Goal: Transaction & Acquisition: Obtain resource

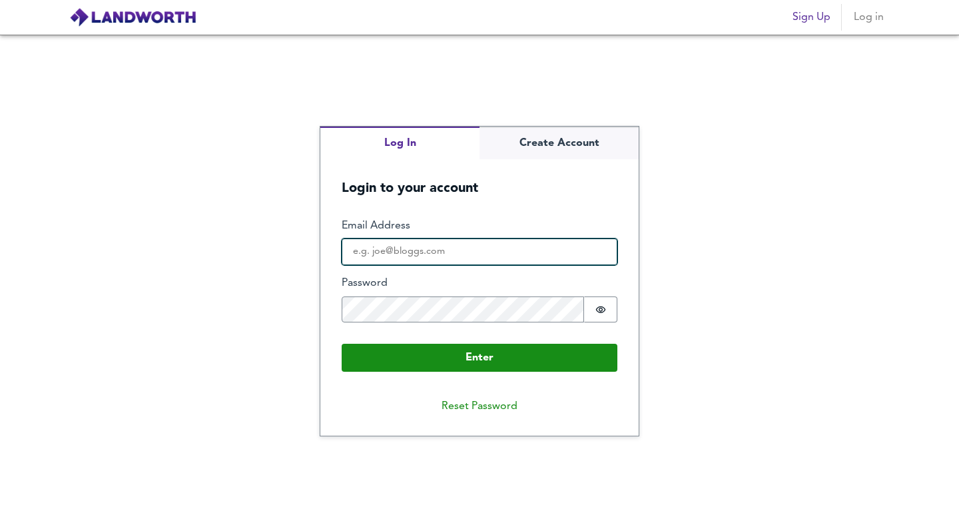
type input "[EMAIL_ADDRESS][DOMAIN_NAME]"
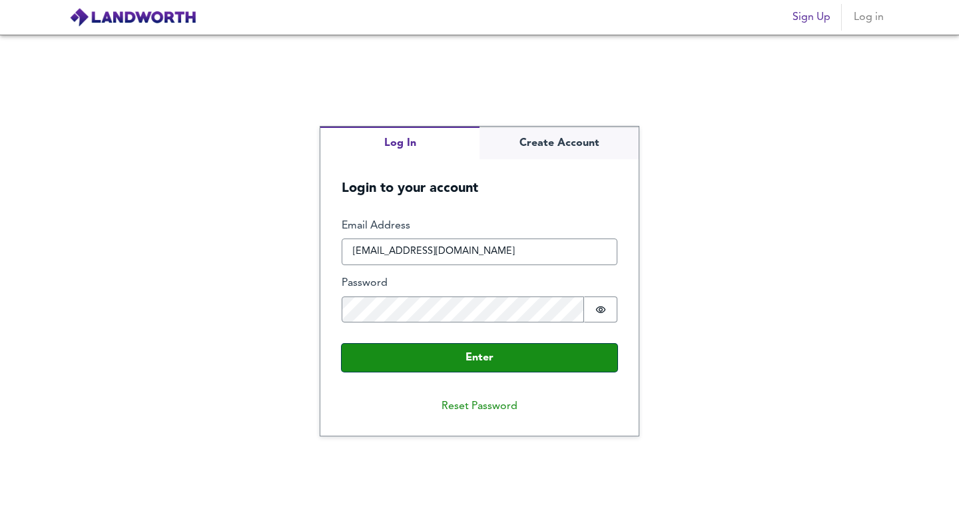
click at [433, 360] on button "Enter" at bounding box center [480, 358] width 276 height 28
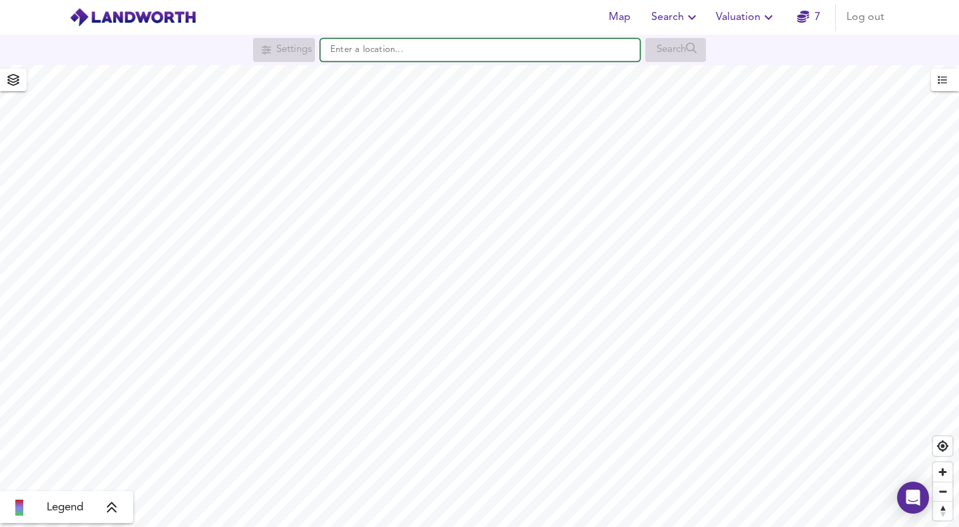
click at [376, 51] on input "text" at bounding box center [480, 50] width 320 height 23
paste input "[STREET_ADDRESS]"
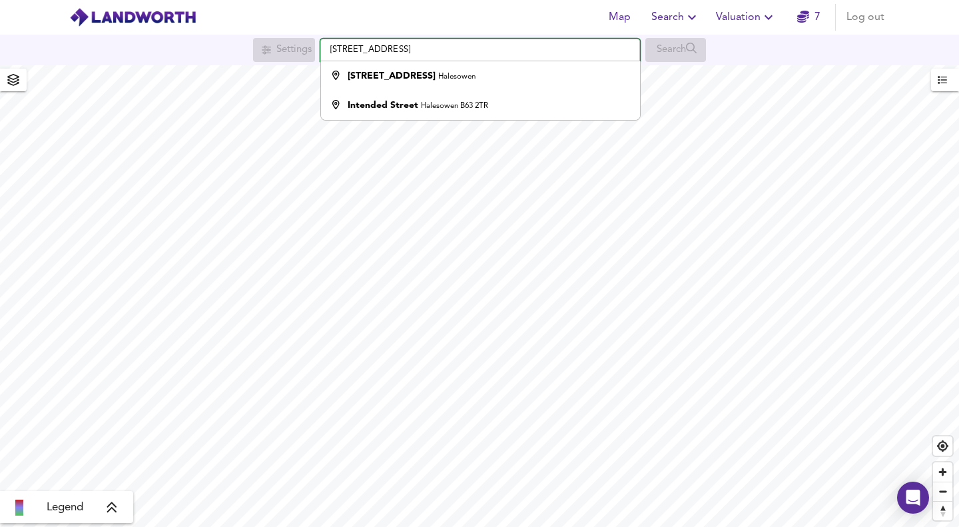
click at [493, 49] on input "[STREET_ADDRESS]" at bounding box center [480, 50] width 320 height 23
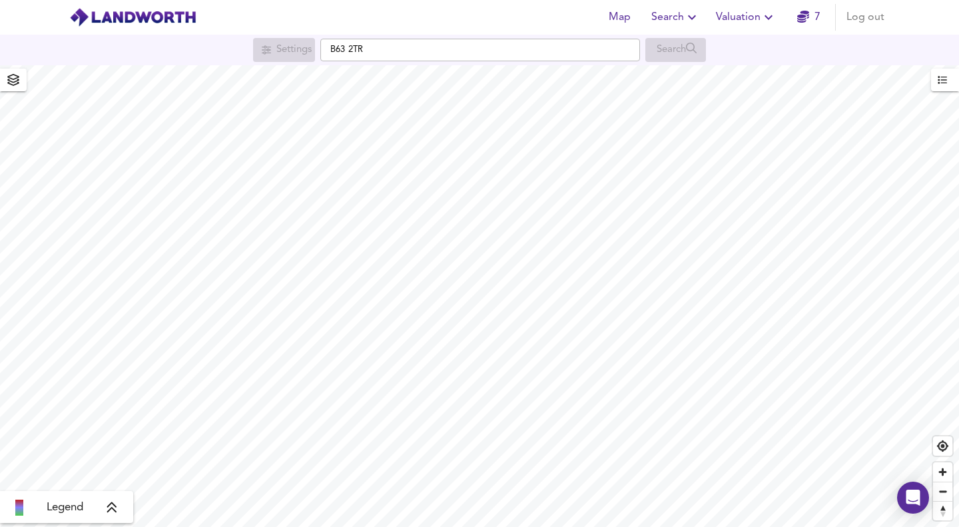
drag, startPoint x: 457, startPoint y: 64, endPoint x: 448, endPoint y: 57, distance: 10.9
click at [455, 61] on div "Settings B63 2TR Search" at bounding box center [479, 50] width 959 height 31
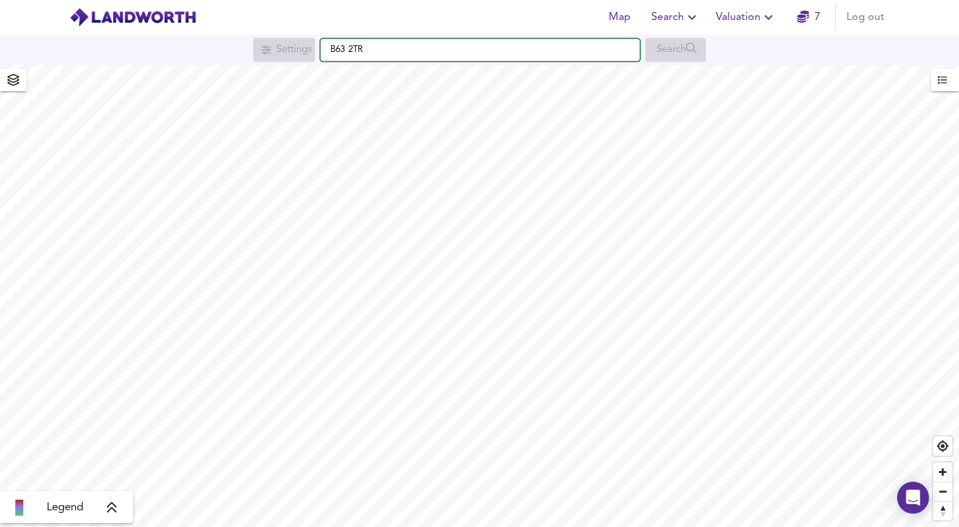
click at [382, 49] on input "B63 2TR" at bounding box center [480, 50] width 320 height 23
click at [348, 50] on input "B63 2TR" at bounding box center [480, 50] width 320 height 23
type input "[STREET_ADDRESS]"
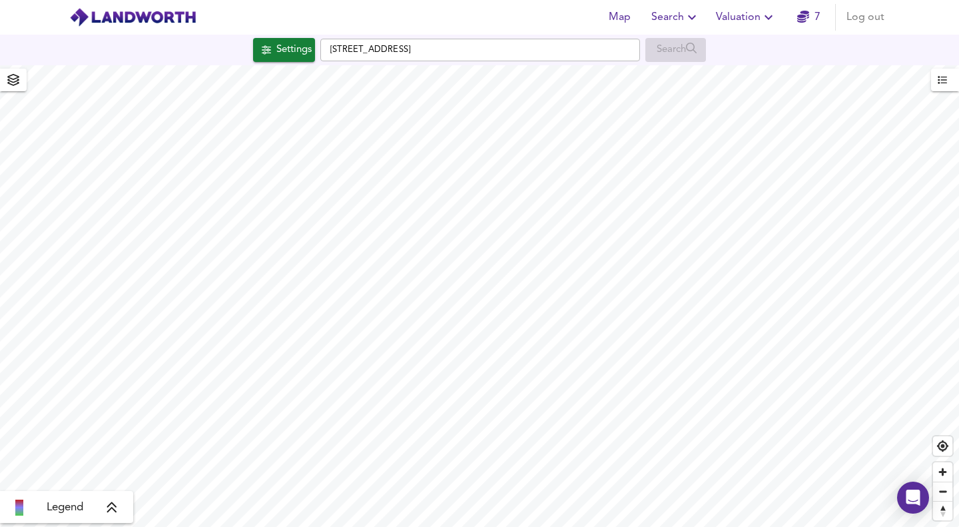
checkbox input "false"
checkbox input "true"
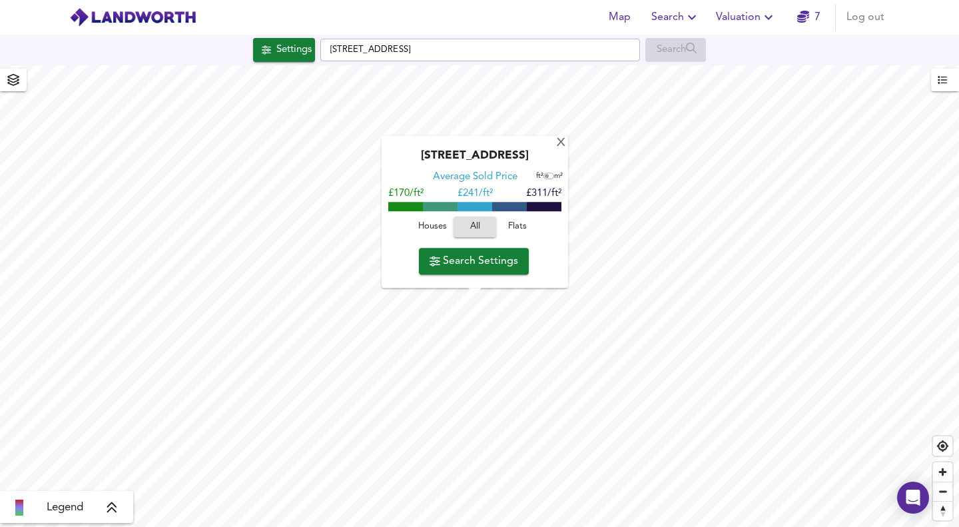
click at [562, 142] on div "X" at bounding box center [560, 143] width 11 height 13
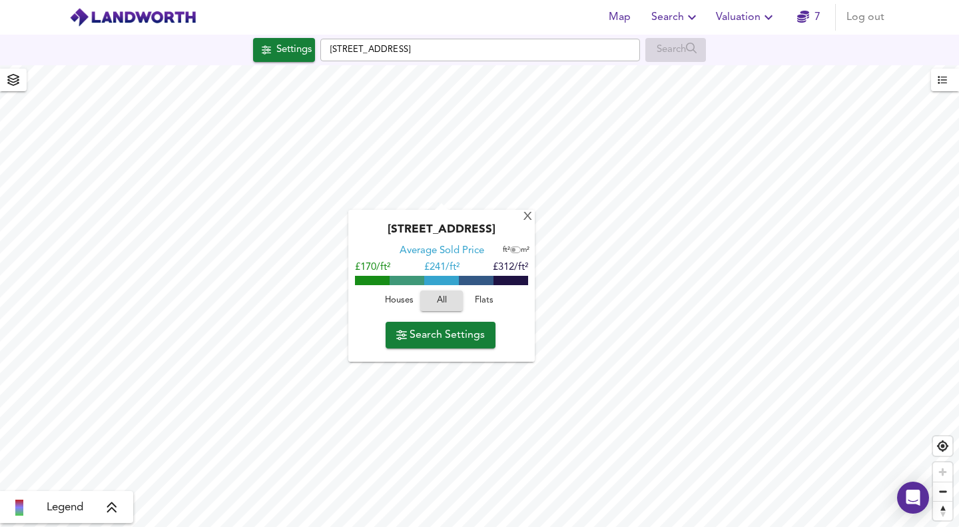
click at [408, 302] on span "Houses" at bounding box center [399, 300] width 36 height 15
click at [423, 336] on span "Search Settings" at bounding box center [440, 335] width 89 height 19
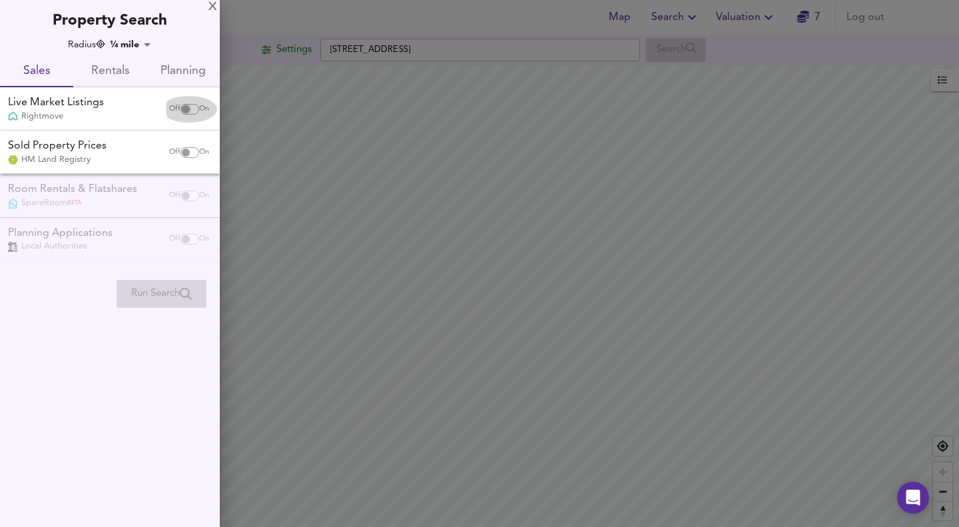
click at [186, 108] on input "checkbox" at bounding box center [186, 109] width 32 height 11
checkbox input "true"
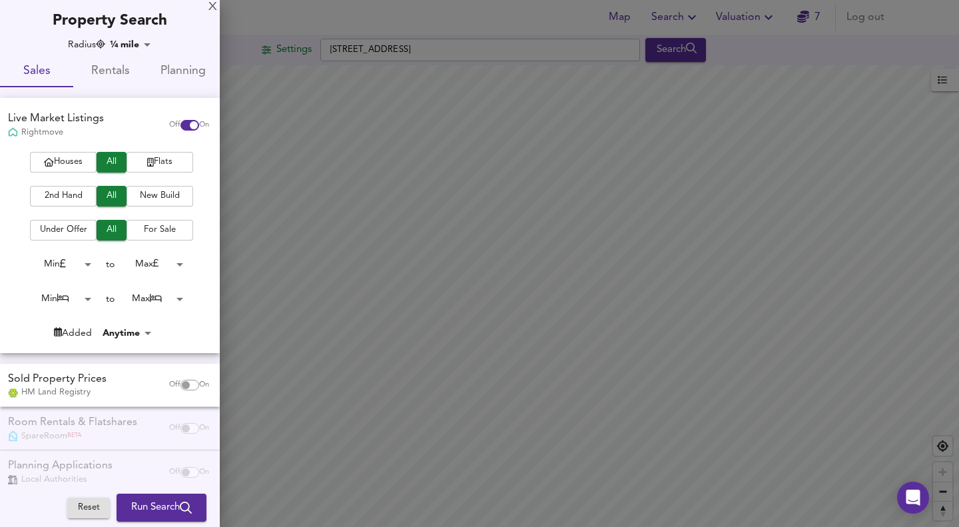
click at [71, 160] on span "Houses" at bounding box center [63, 161] width 53 height 15
click at [67, 196] on span "2nd Hand" at bounding box center [63, 195] width 53 height 15
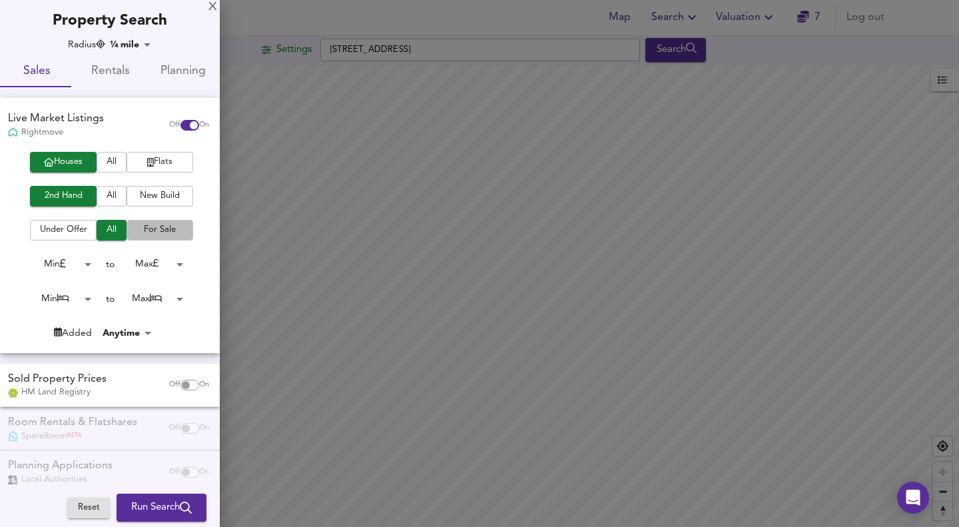
click at [148, 232] on span "For Sale" at bounding box center [159, 229] width 53 height 15
click at [107, 228] on span "All" at bounding box center [111, 229] width 17 height 15
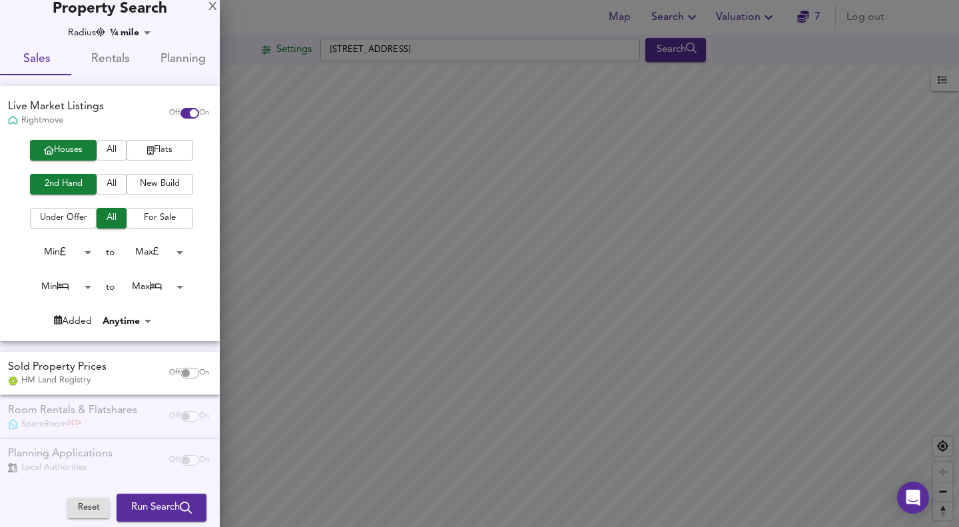
scroll to position [19, 0]
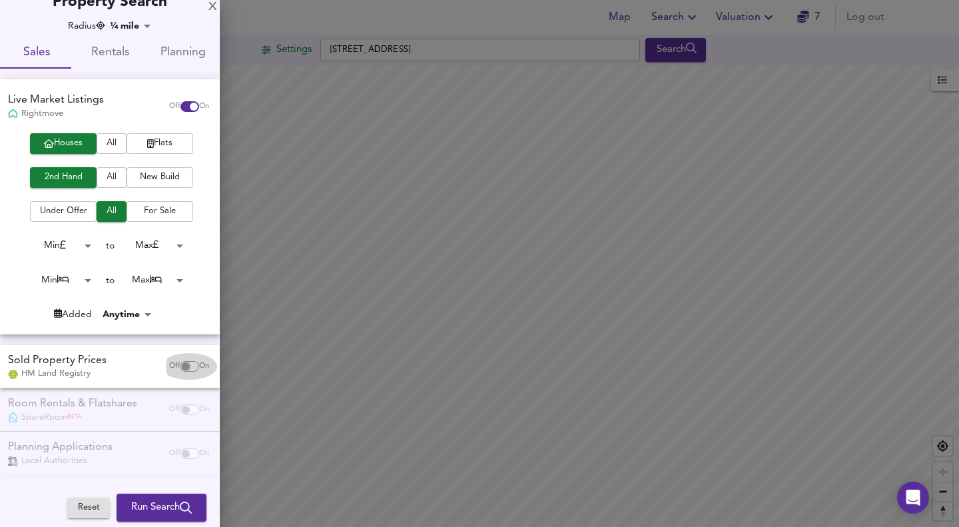
click at [178, 366] on input "checkbox" at bounding box center [186, 366] width 32 height 11
checkbox input "true"
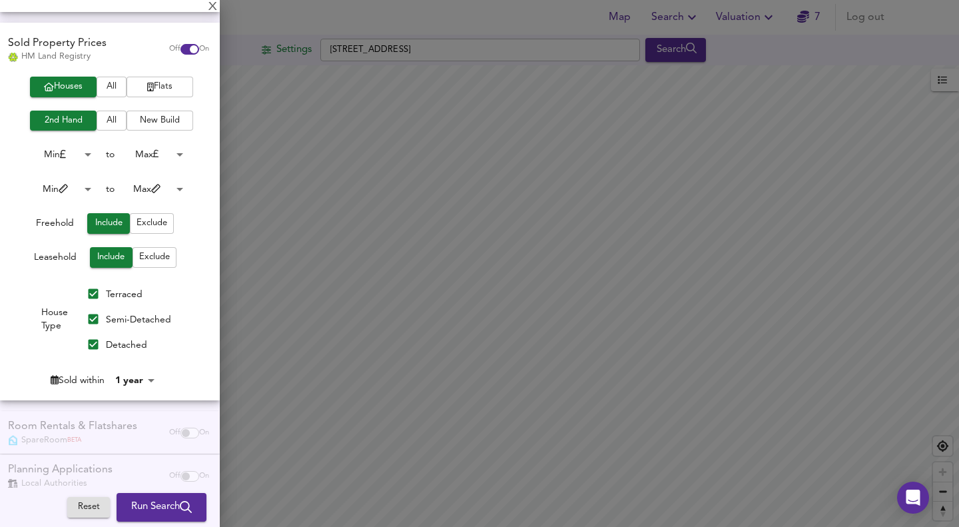
scroll to position [364, 0]
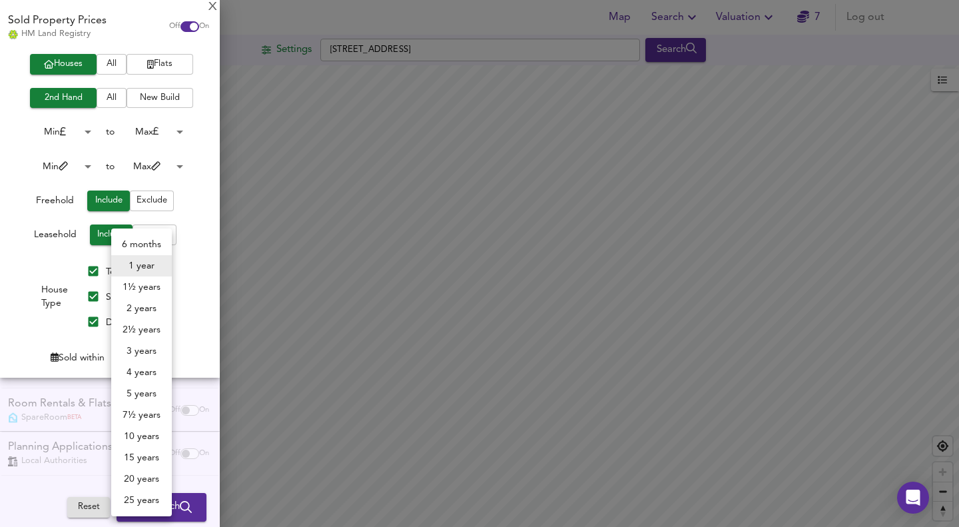
click at [147, 359] on body "Map Search Valuation 7 Log out Settings [GEOGRAPHIC_DATA] 2TR Search Legend UK …" at bounding box center [479, 263] width 959 height 527
click at [135, 306] on li "2 years" at bounding box center [141, 308] width 61 height 21
type input "24"
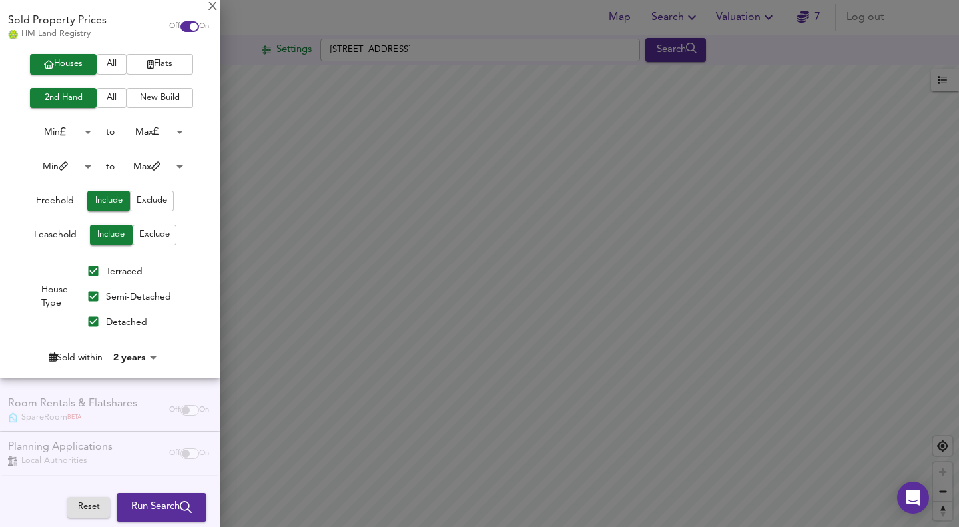
click at [149, 511] on span "Run Search" at bounding box center [161, 507] width 61 height 17
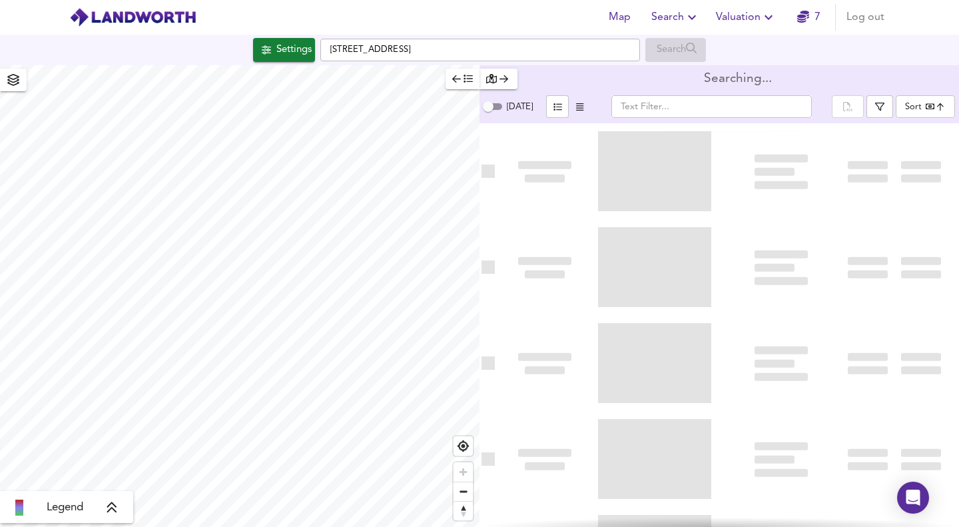
type input "bestdeal"
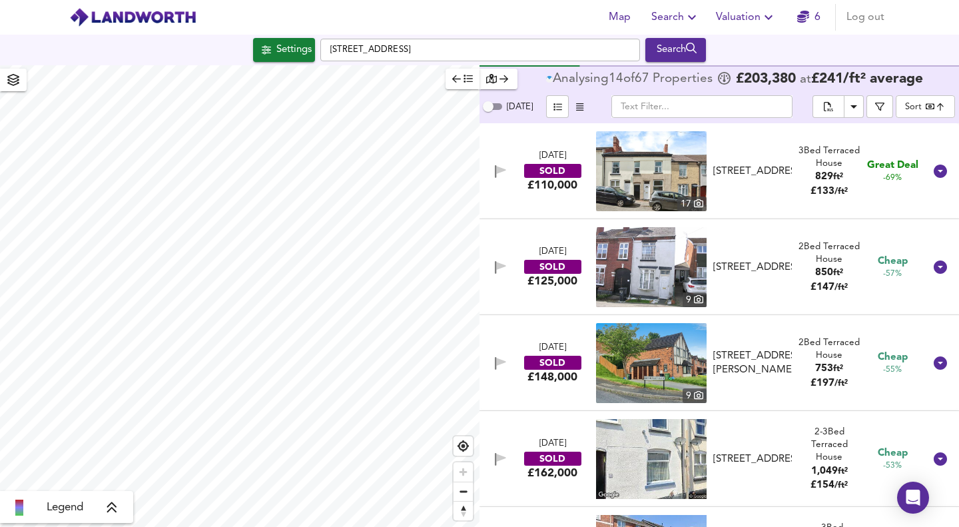
click at [884, 105] on icon "button" at bounding box center [879, 107] width 9 height 9
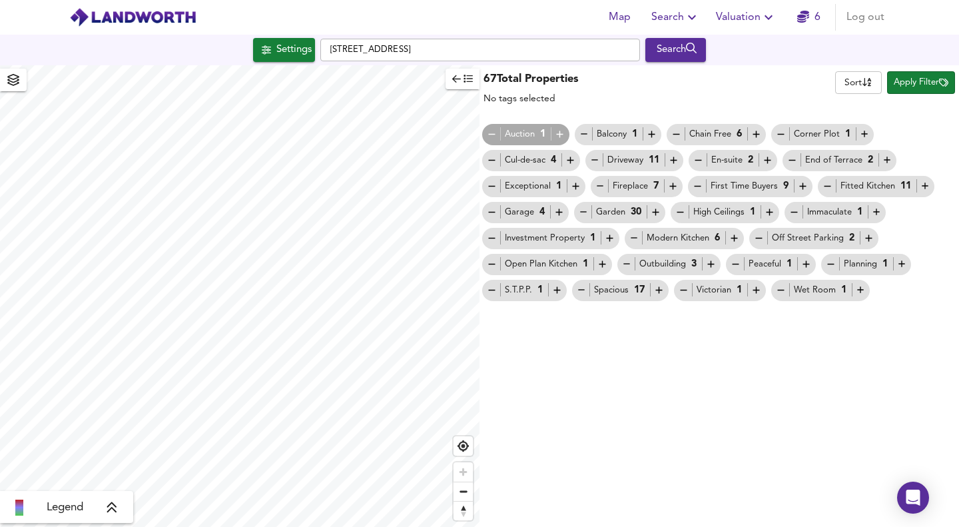
click at [911, 83] on span "Apply Filter" at bounding box center [921, 82] width 55 height 15
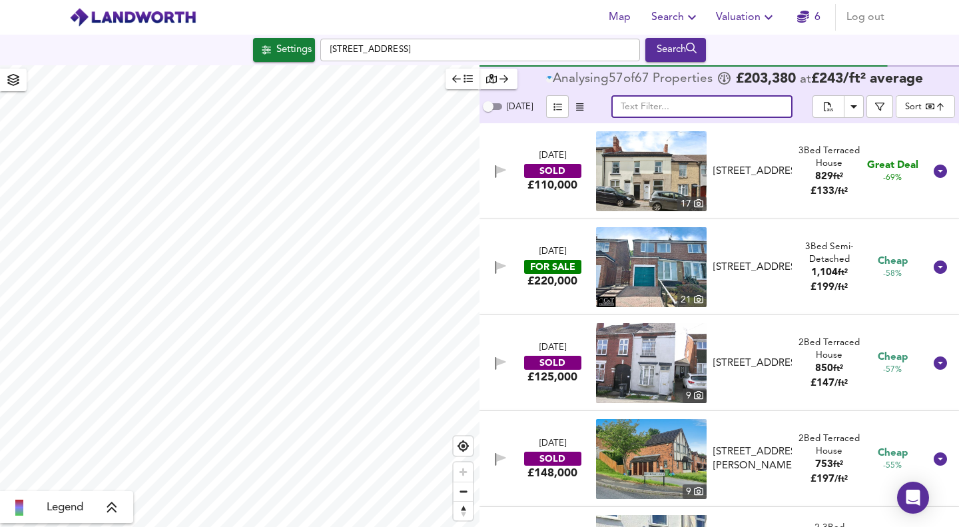
click at [701, 106] on input "text" at bounding box center [701, 106] width 181 height 23
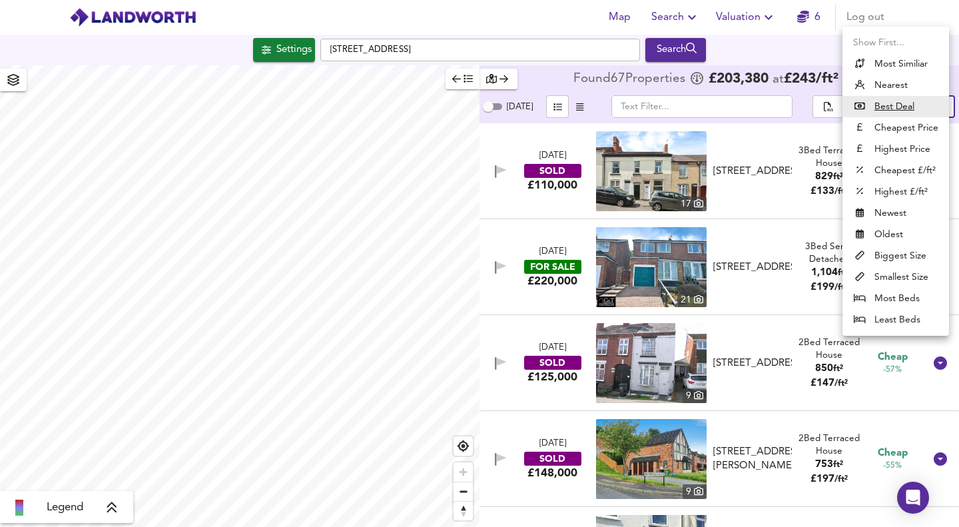
click at [923, 106] on body "Map Search Valuation 6 Log out Settings [GEOGRAPHIC_DATA] 2TR Search Legend Fou…" at bounding box center [479, 263] width 959 height 527
click at [917, 62] on li "Most Similiar" at bounding box center [895, 63] width 107 height 21
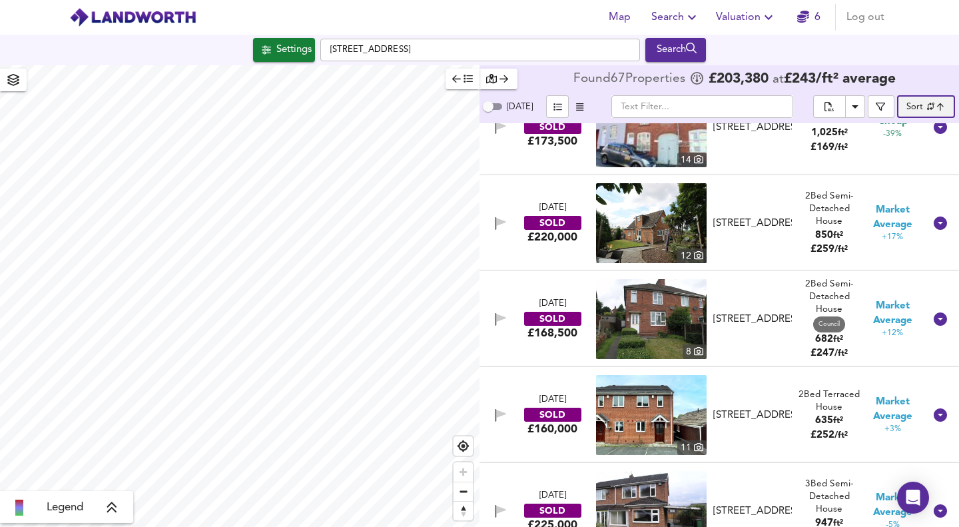
scroll to position [533, 0]
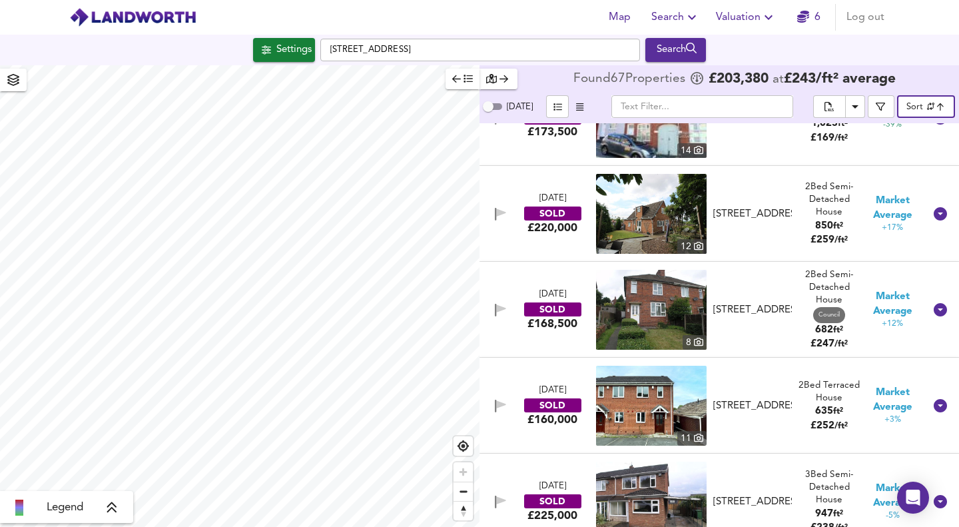
click at [281, 53] on div "Settings" at bounding box center [293, 49] width 35 height 17
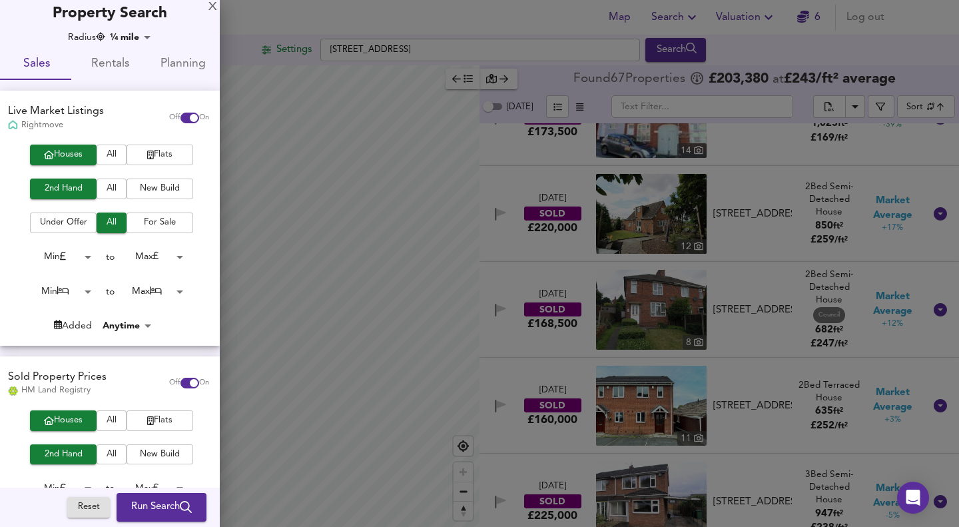
scroll to position [0, 0]
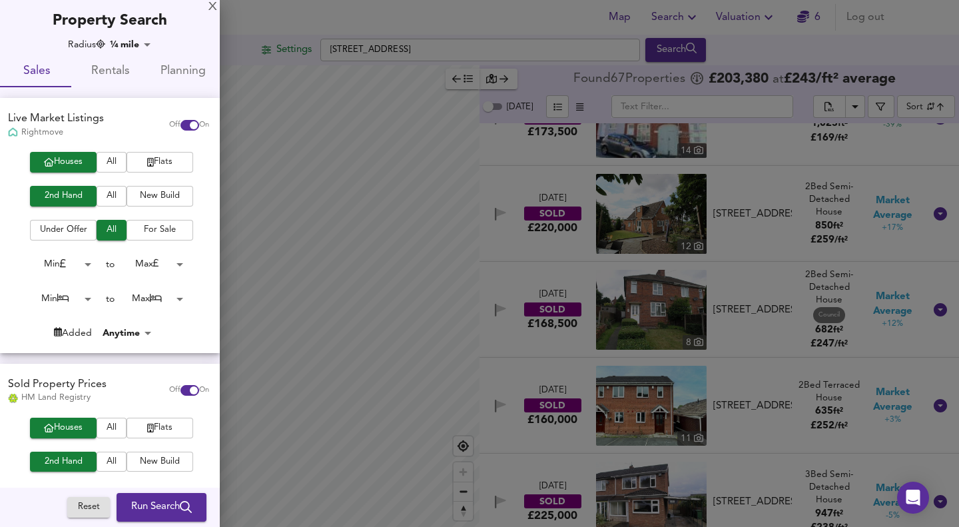
click at [211, 7] on div "X" at bounding box center [212, 7] width 9 height 9
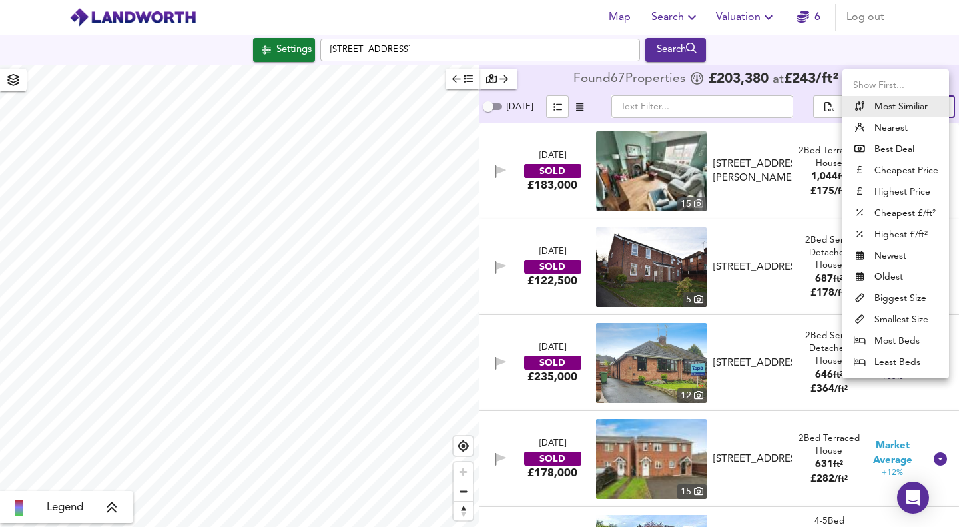
click at [917, 108] on body "Map Search Valuation 6 Log out Settings [GEOGRAPHIC_DATA] 2TR Search Legend Fou…" at bounding box center [479, 263] width 959 height 527
click at [893, 129] on li "Nearest" at bounding box center [895, 127] width 107 height 21
type input "distancetocenter"
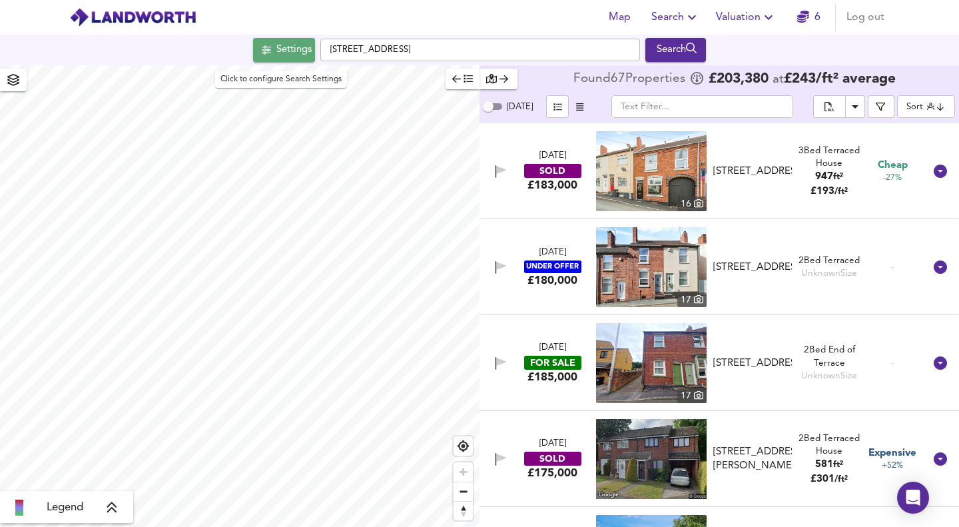
click at [262, 47] on icon "button" at bounding box center [266, 49] width 9 height 9
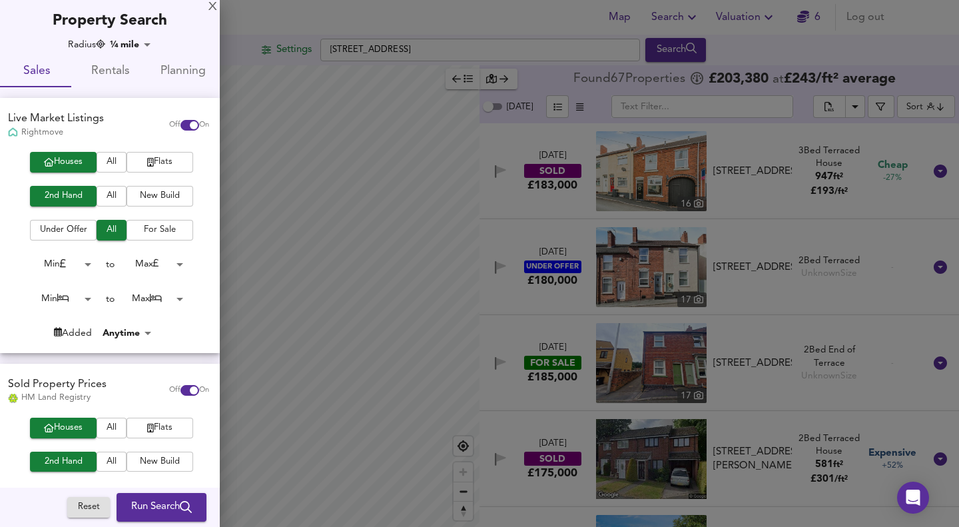
click at [109, 227] on span "All" at bounding box center [111, 229] width 17 height 15
click at [179, 123] on input "checkbox" at bounding box center [194, 125] width 32 height 11
checkbox input "false"
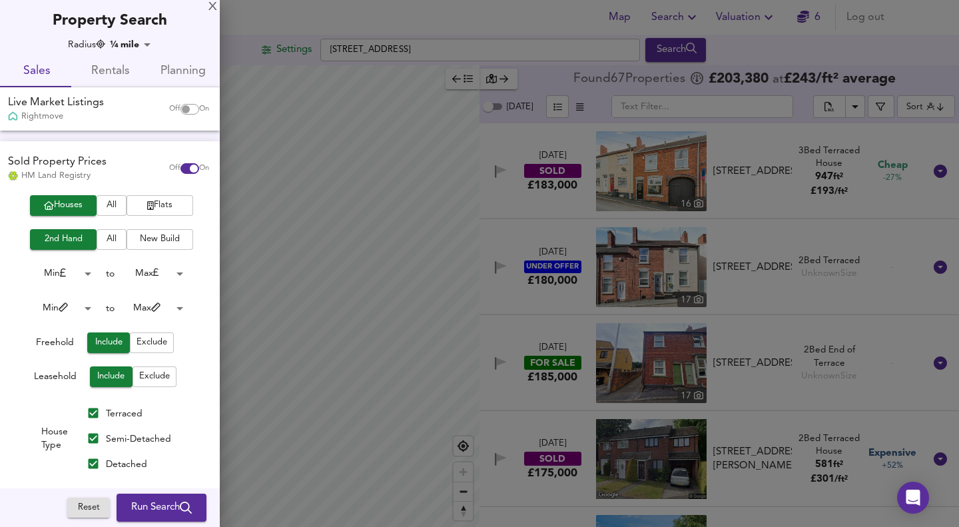
click at [151, 381] on span "Exclude" at bounding box center [154, 376] width 31 height 15
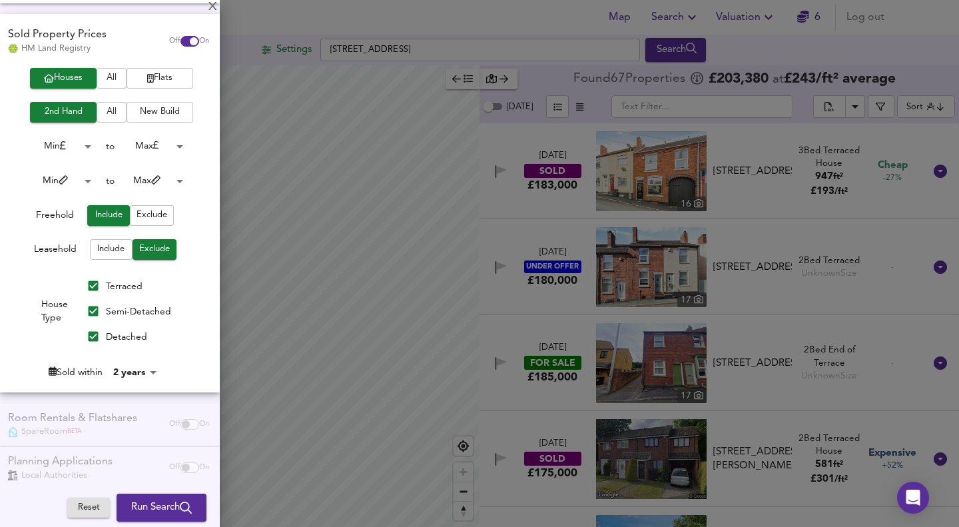
scroll to position [133, 0]
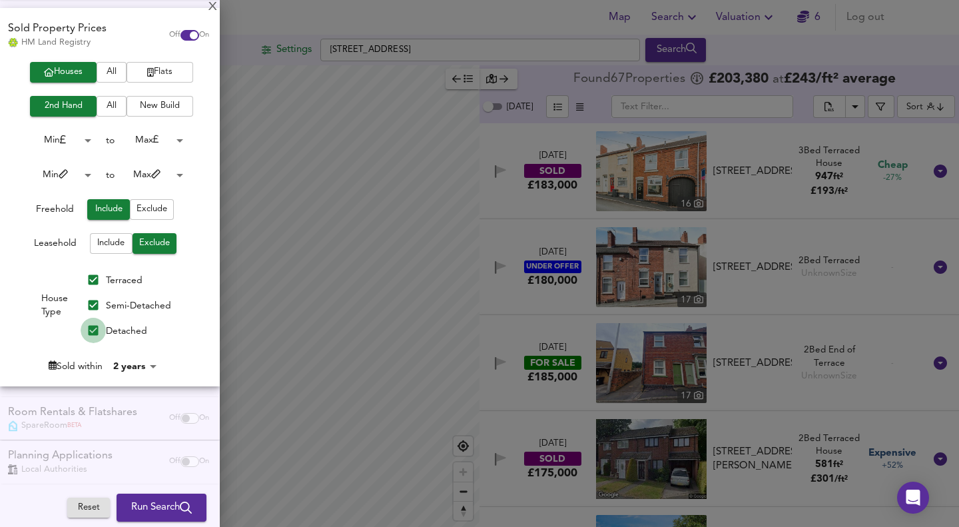
click at [92, 328] on input "Detached" at bounding box center [93, 330] width 25 height 25
checkbox input "false"
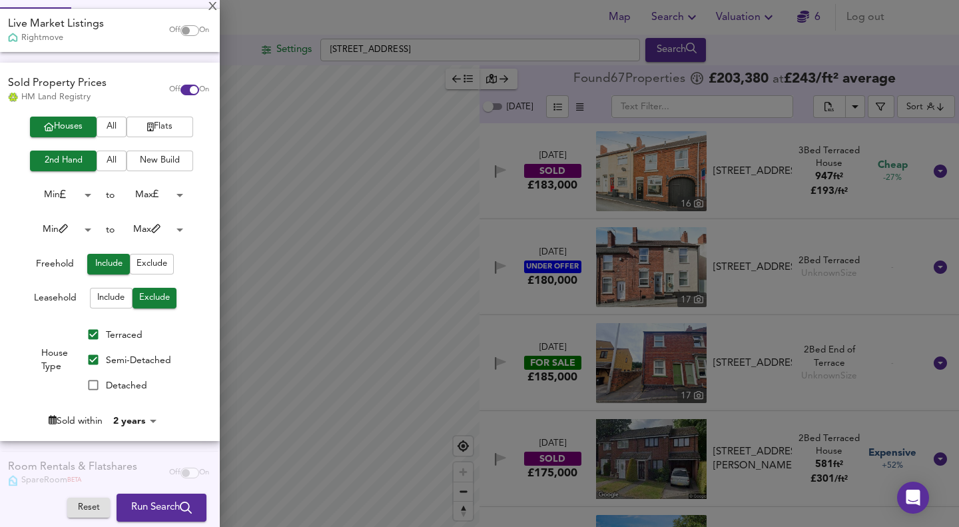
scroll to position [67, 0]
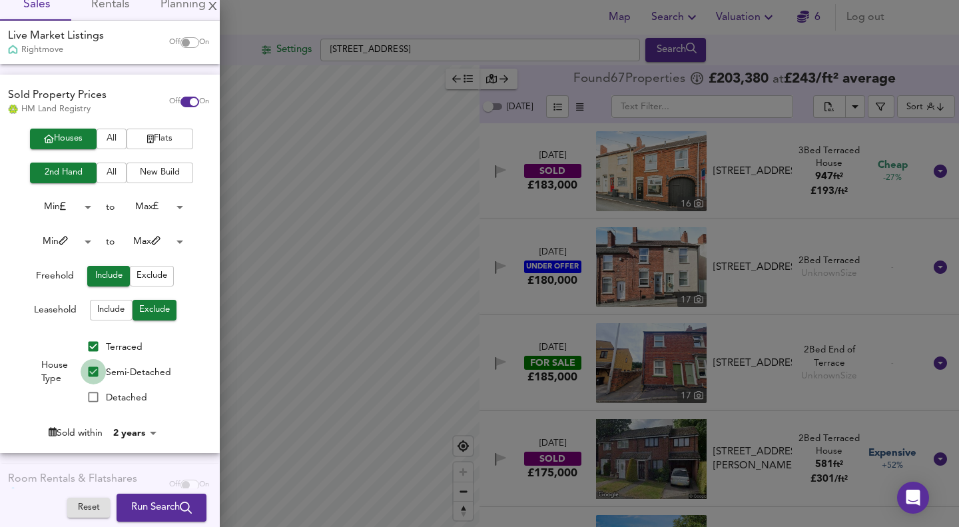
click at [95, 368] on input "Semi-Detached" at bounding box center [93, 371] width 25 height 25
checkbox input "false"
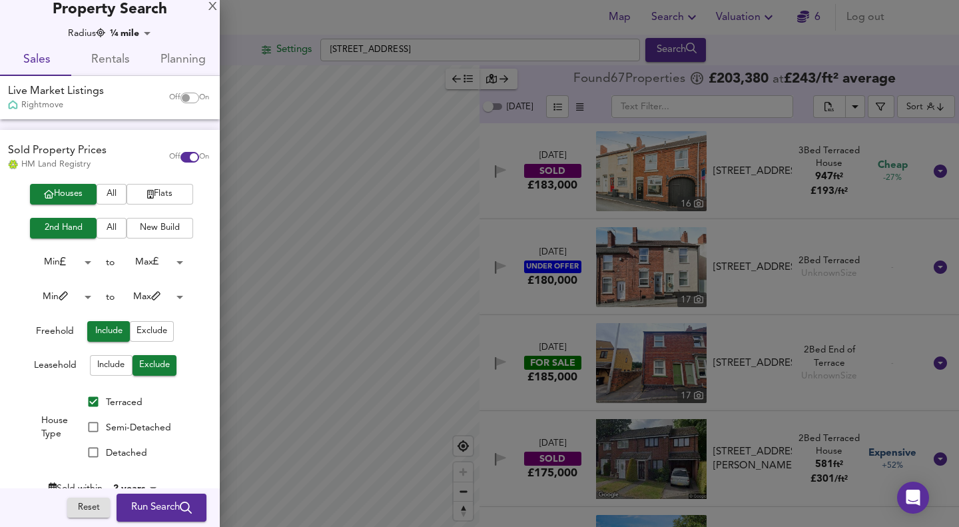
scroll to position [0, 0]
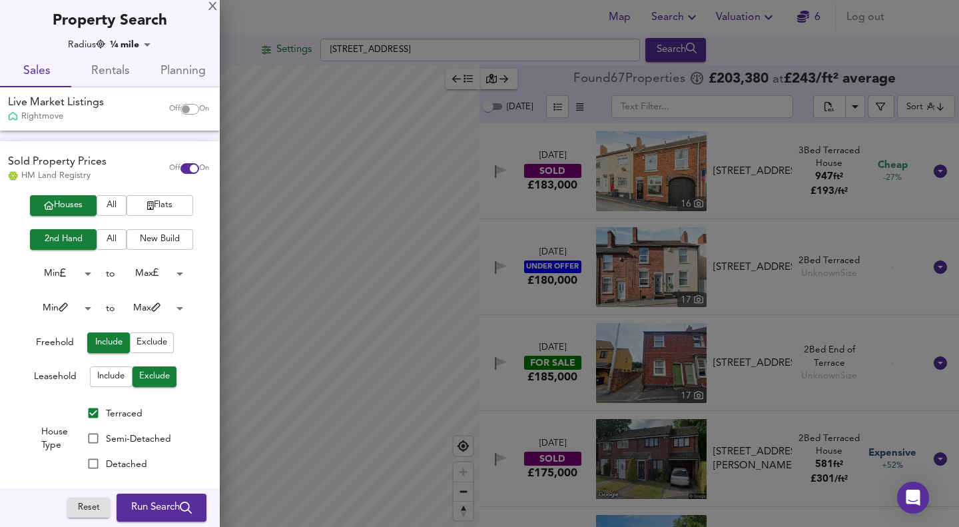
click at [157, 304] on body "Map Search Valuation 6 Log out Settings Intended Street, B63 2TR Search Legend …" at bounding box center [479, 263] width 959 height 527
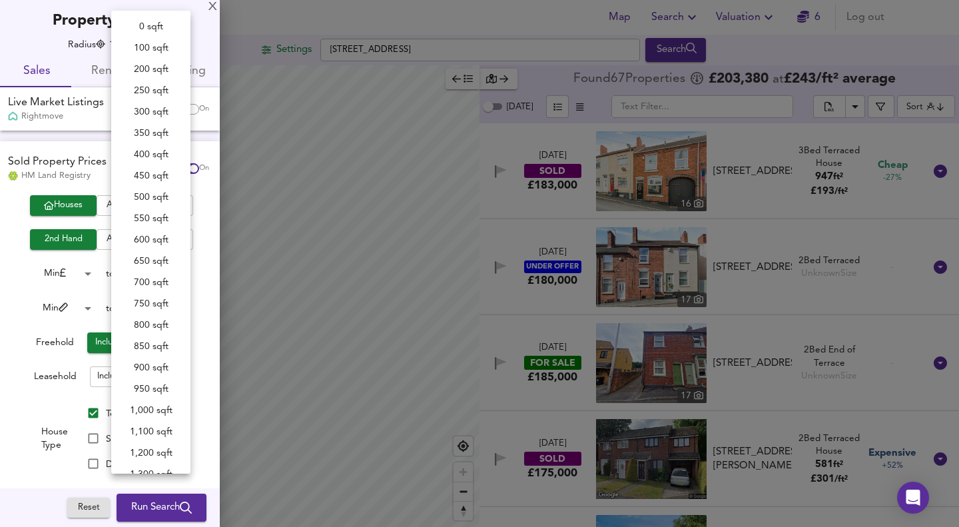
scroll to position [358, 0]
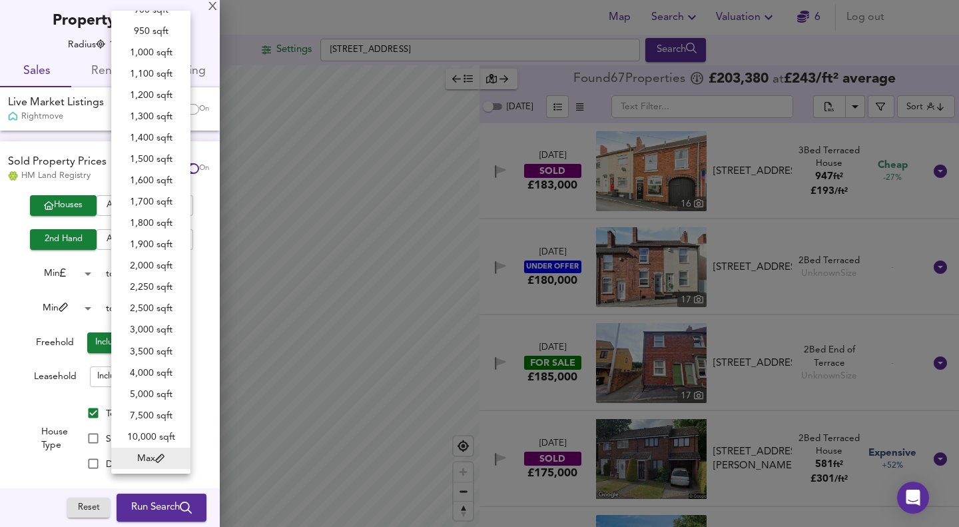
click at [152, 68] on li "1,100 sqft" at bounding box center [150, 73] width 79 height 21
type input "1100"
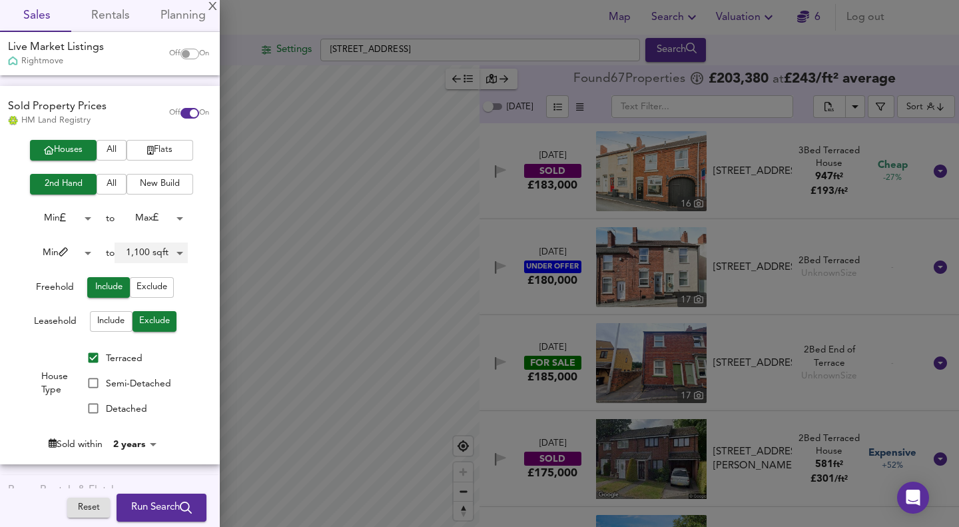
scroll to position [67, 0]
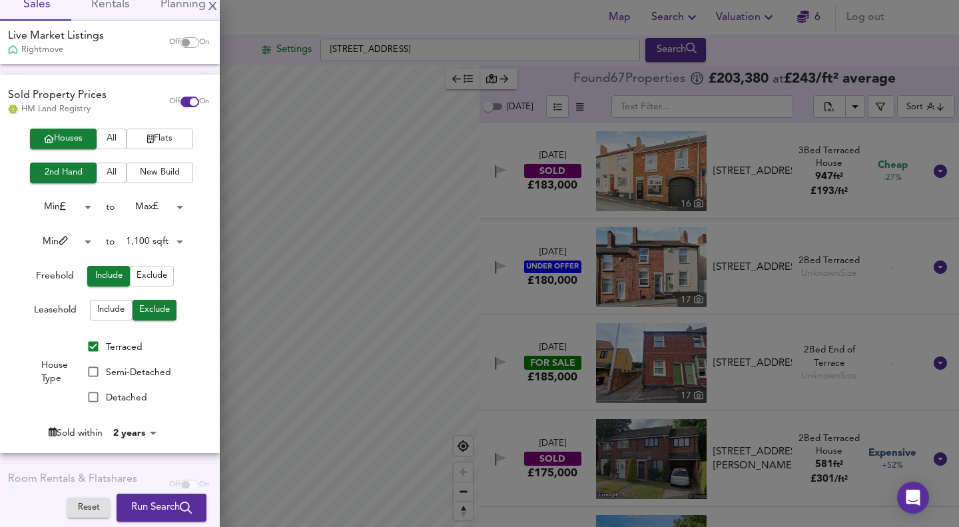
click at [154, 507] on span "Run Search" at bounding box center [161, 507] width 61 height 17
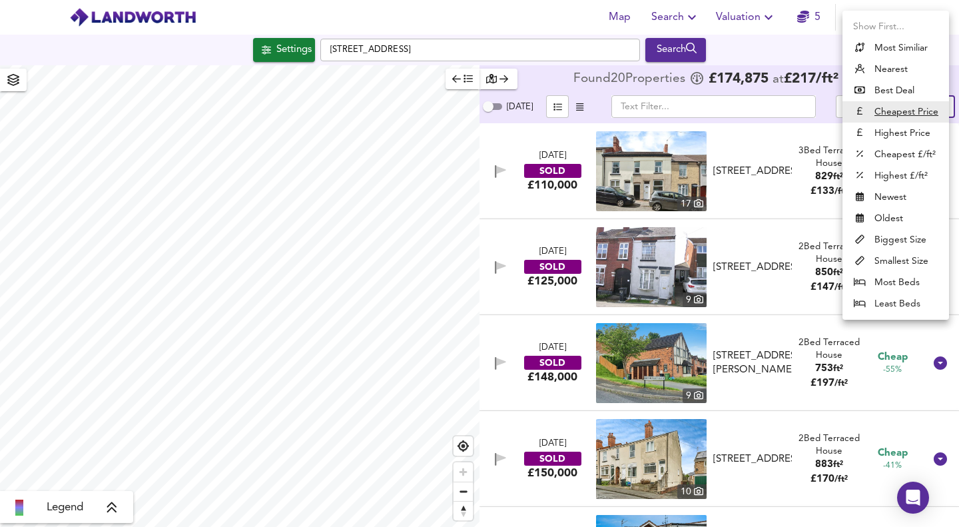
click at [931, 107] on body "Map Search Valuation 5 Log out Settings Intended Street, B63 2TR Search Legend …" at bounding box center [479, 263] width 959 height 527
click at [875, 69] on li "Nearest" at bounding box center [895, 69] width 107 height 21
type input "distancetocenter"
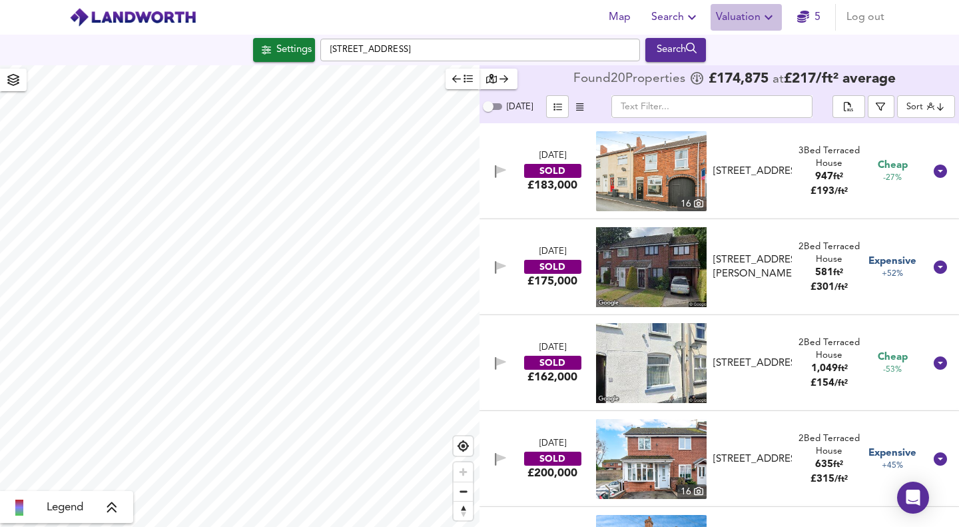
click at [771, 17] on icon "button" at bounding box center [768, 17] width 8 height 5
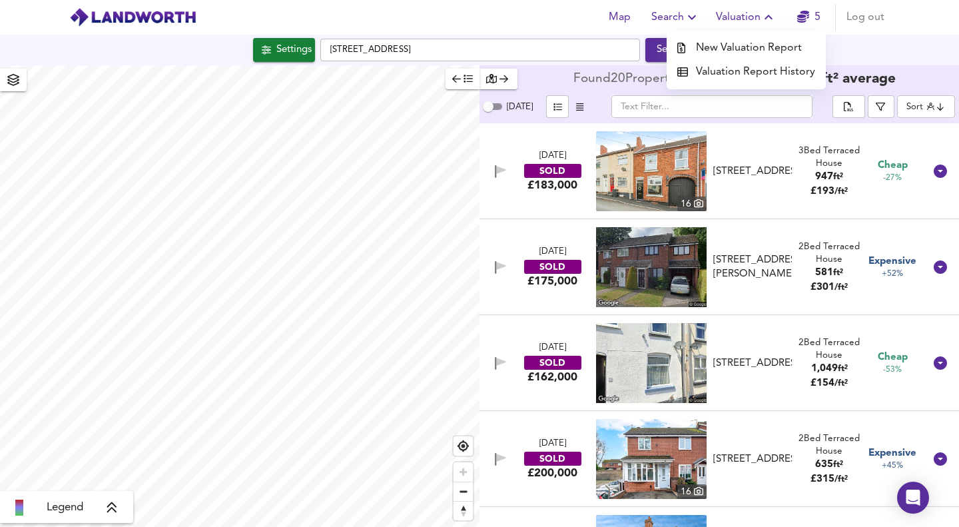
click at [547, 16] on div "Map Search Valuation New Valuation Report Valuation Report History 5 Log out" at bounding box center [479, 17] width 852 height 33
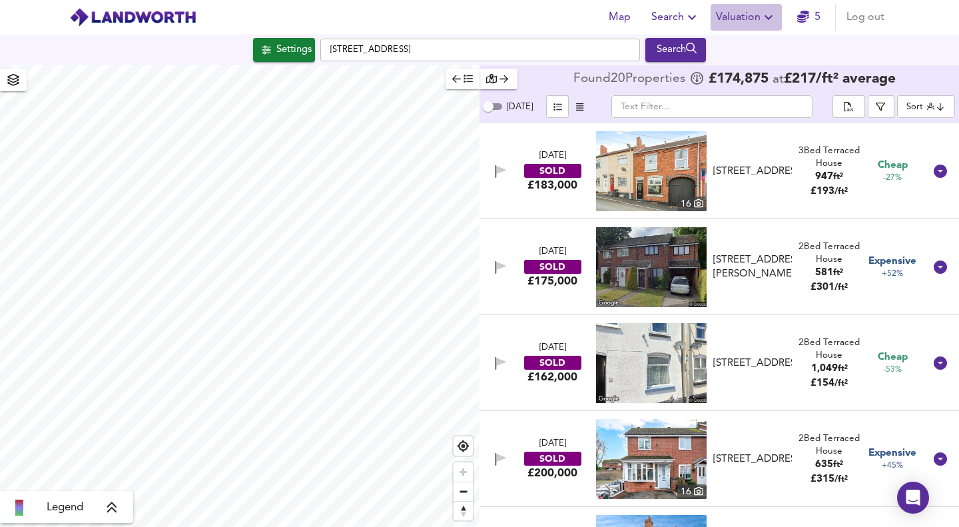
click at [766, 15] on icon "button" at bounding box center [768, 17] width 16 height 16
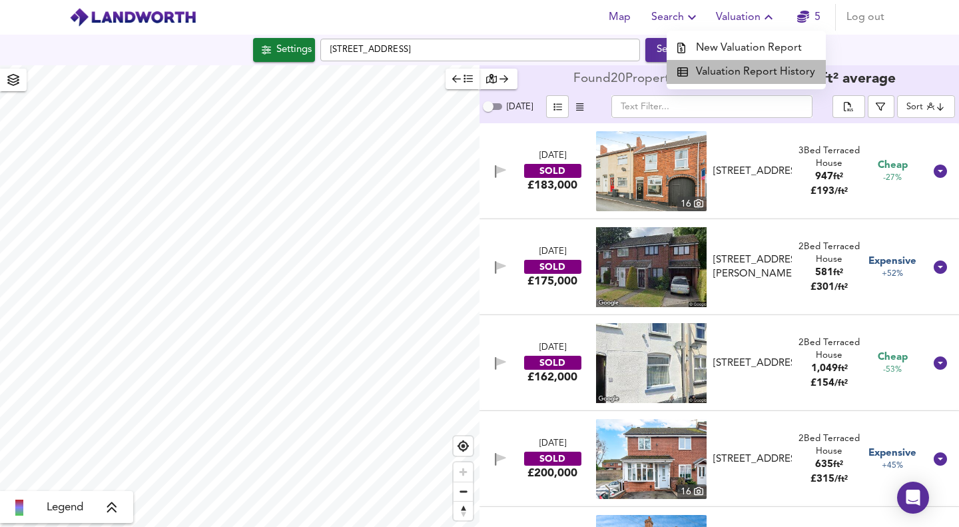
click at [751, 69] on li "Valuation Report History" at bounding box center [745, 72] width 159 height 24
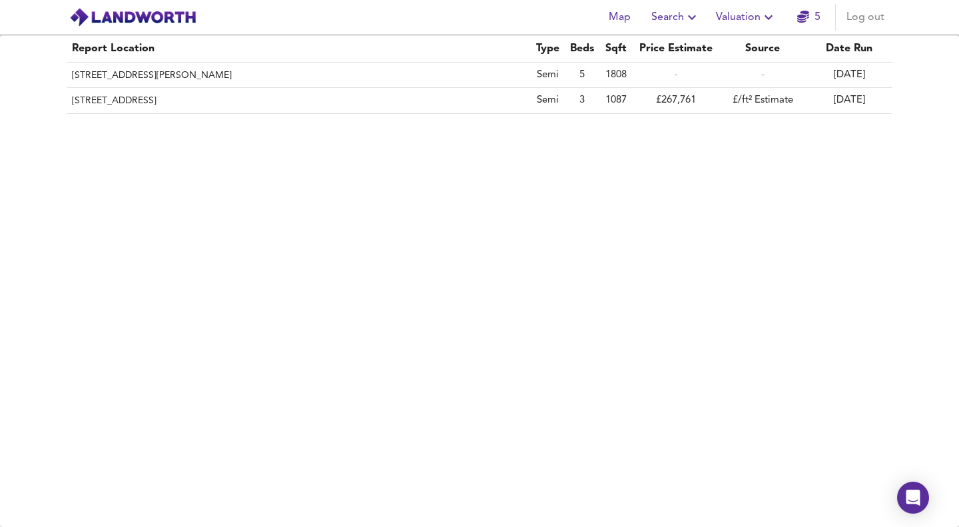
drag, startPoint x: 370, startPoint y: 204, endPoint x: 383, endPoint y: 200, distance: 13.5
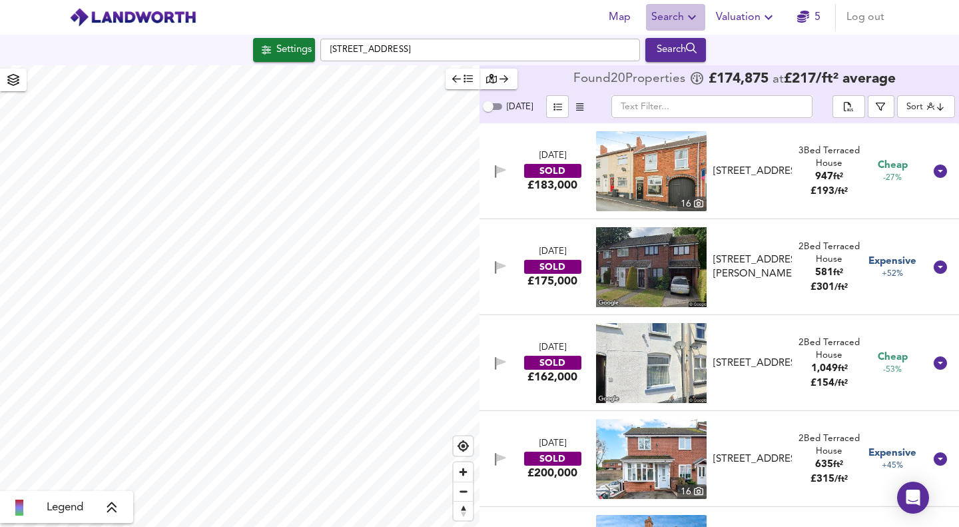
click at [691, 16] on icon "button" at bounding box center [692, 17] width 16 height 16
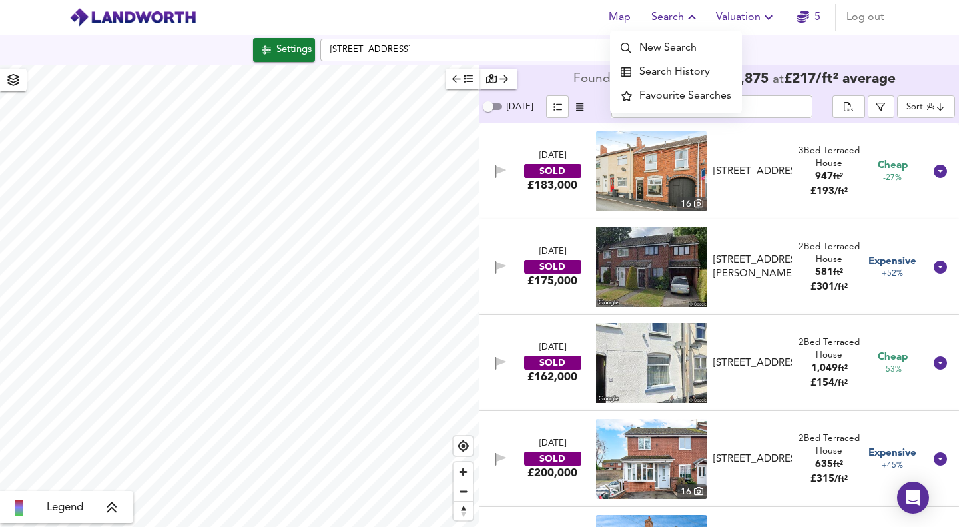
checkbox input "false"
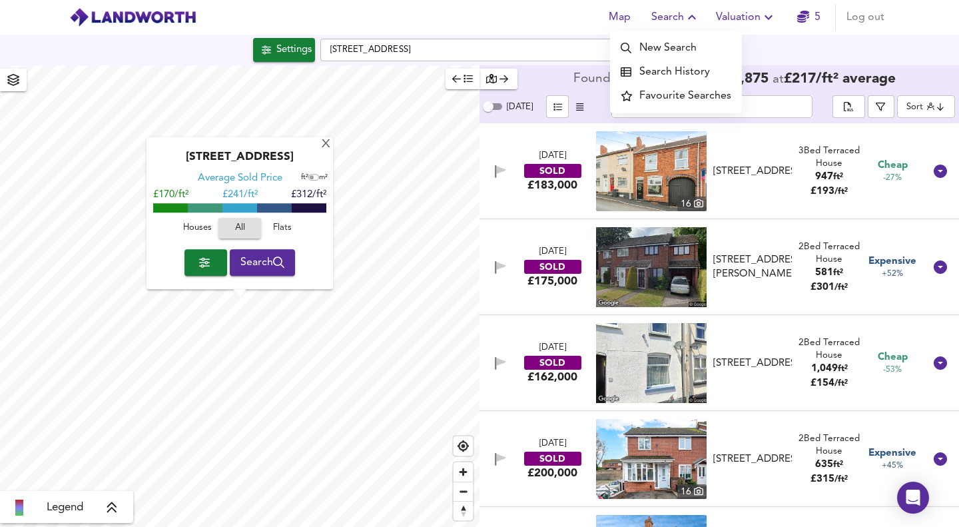
click at [691, 16] on icon "button" at bounding box center [692, 17] width 16 height 16
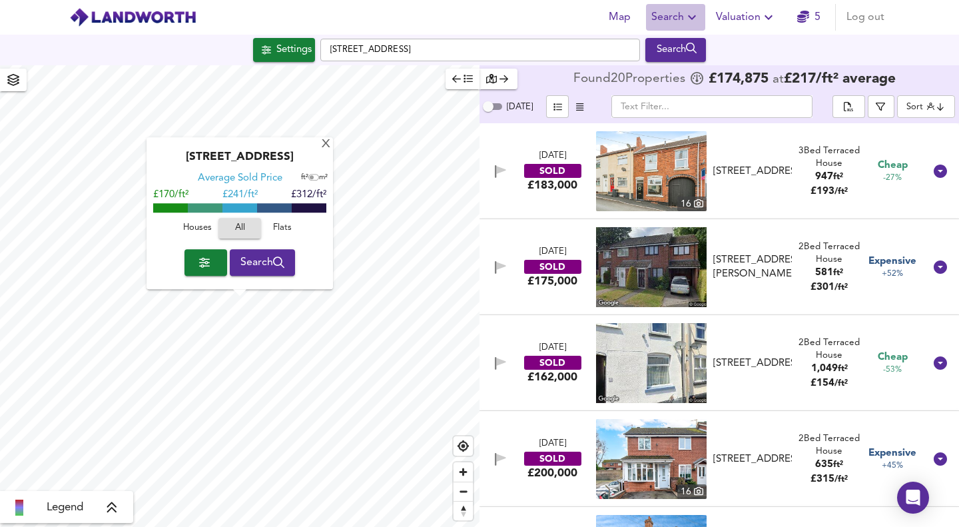
click at [679, 16] on span "Search" at bounding box center [675, 17] width 49 height 19
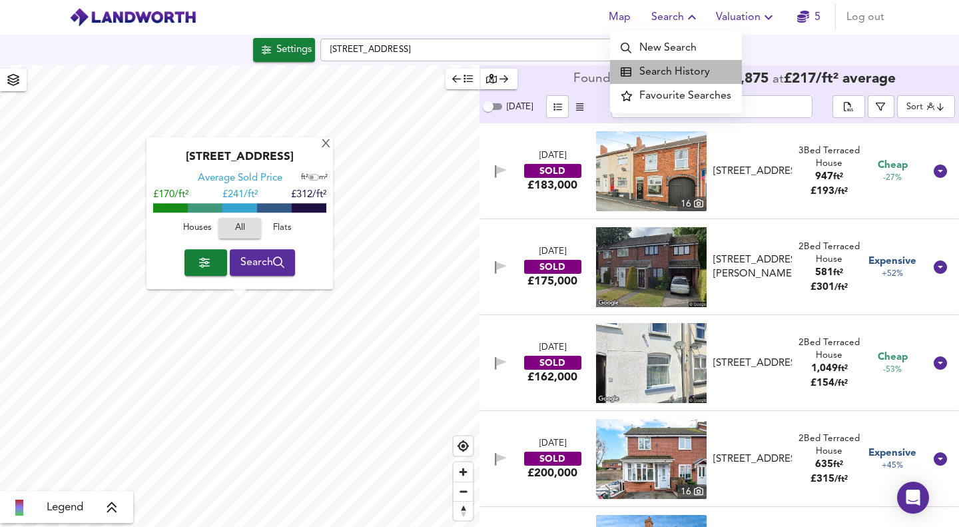
click at [692, 70] on li "Search History" at bounding box center [676, 72] width 132 height 24
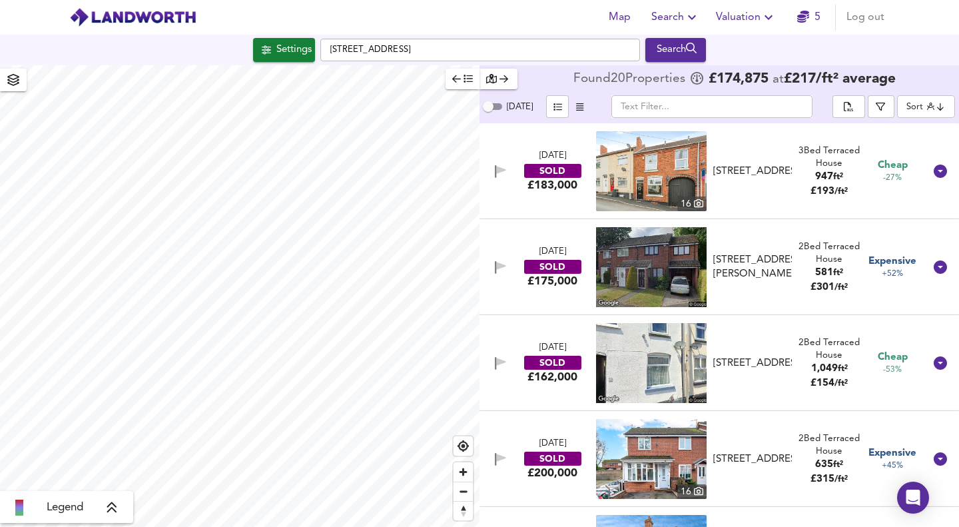
checkbox input "false"
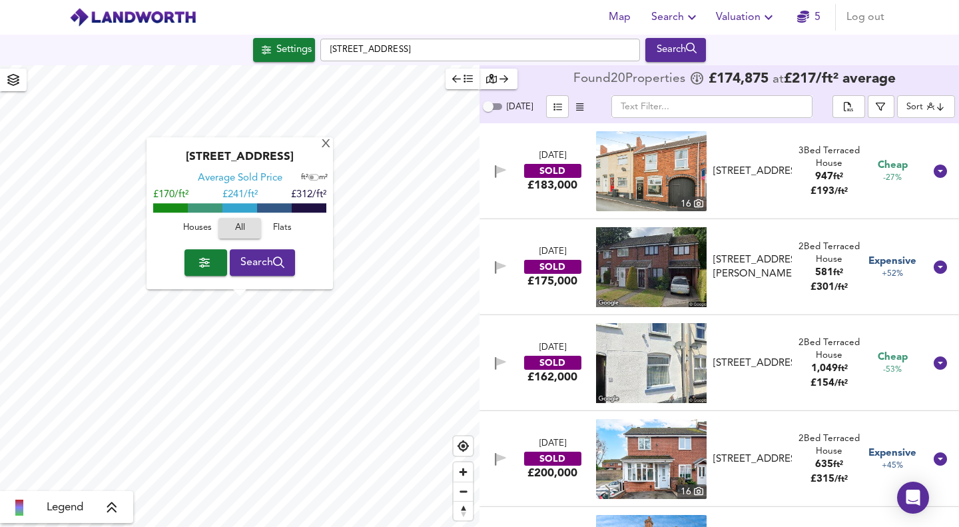
click at [743, 18] on span "Valuation" at bounding box center [746, 17] width 61 height 19
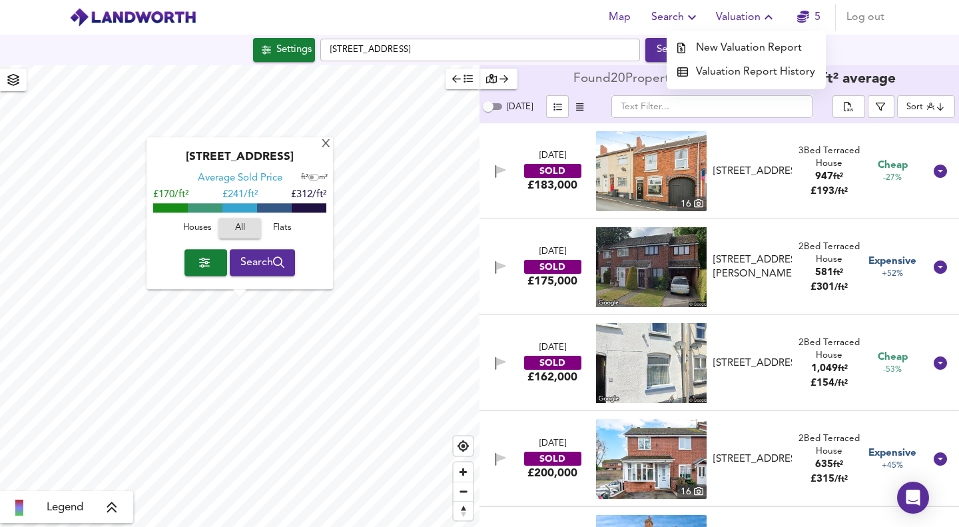
click at [752, 45] on li "New Valuation Report" at bounding box center [745, 48] width 159 height 24
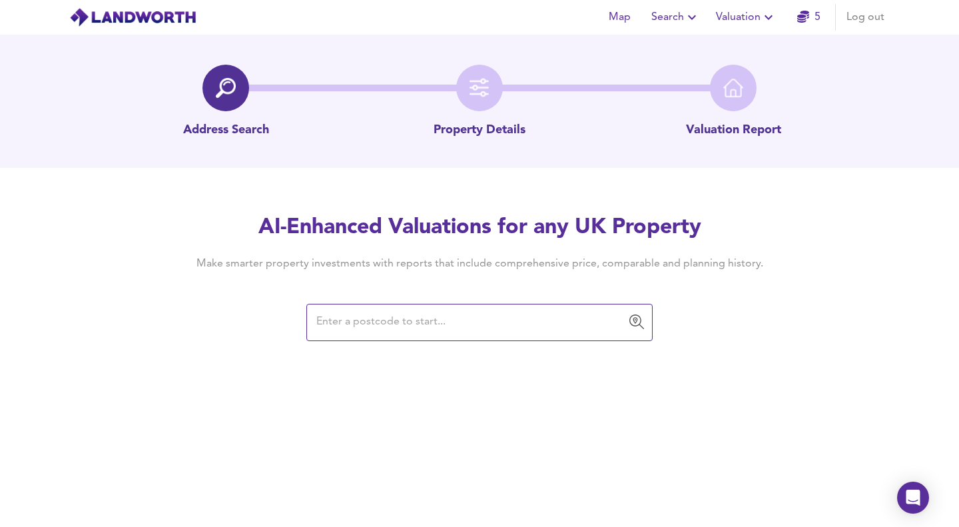
click at [331, 321] on input "text" at bounding box center [469, 322] width 314 height 25
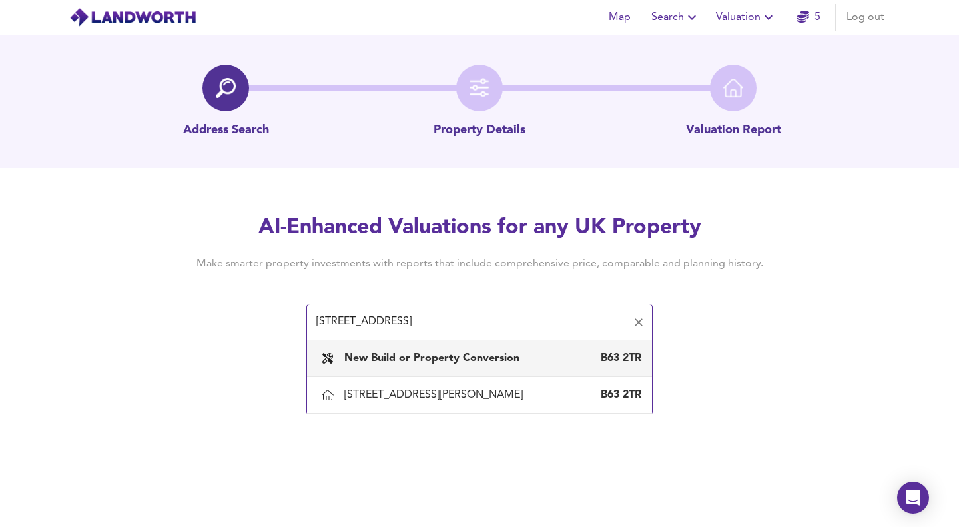
click at [509, 321] on input "[STREET_ADDRESS]" at bounding box center [469, 322] width 314 height 25
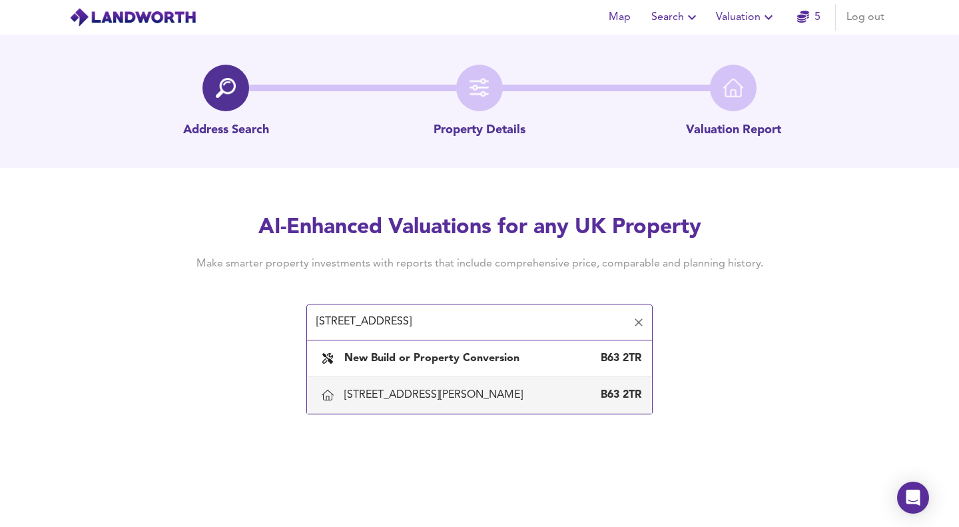
click at [425, 393] on div "[STREET_ADDRESS][PERSON_NAME]" at bounding box center [436, 395] width 184 height 15
type input "[STREET_ADDRESS][PERSON_NAME]"
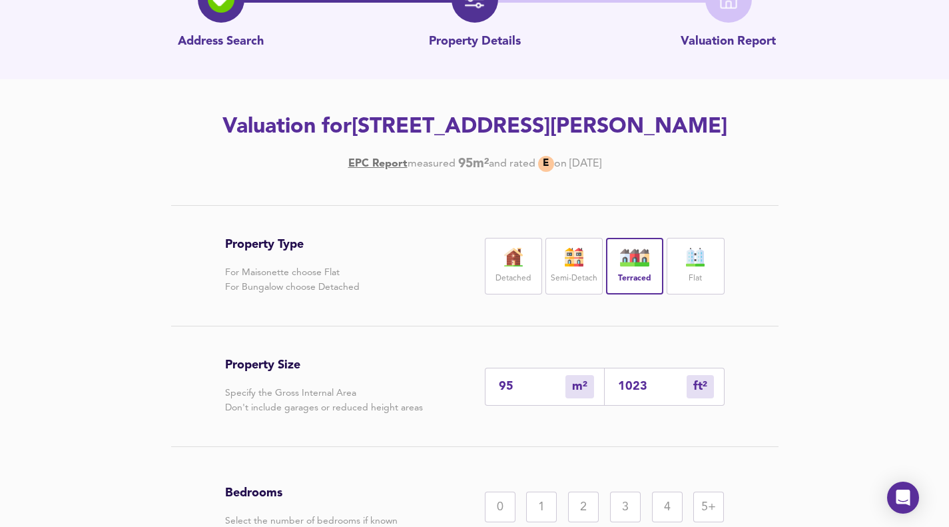
scroll to position [133, 0]
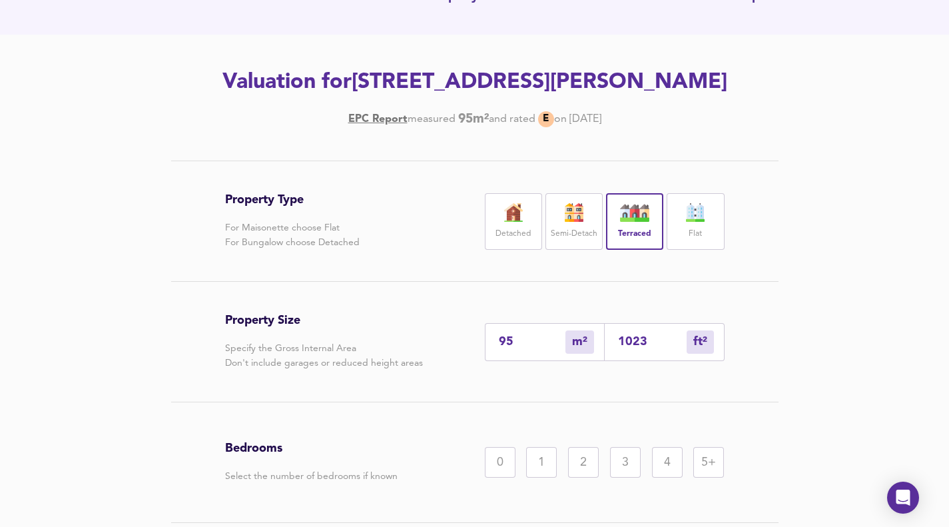
click at [631, 340] on input "1023" at bounding box center [652, 342] width 69 height 14
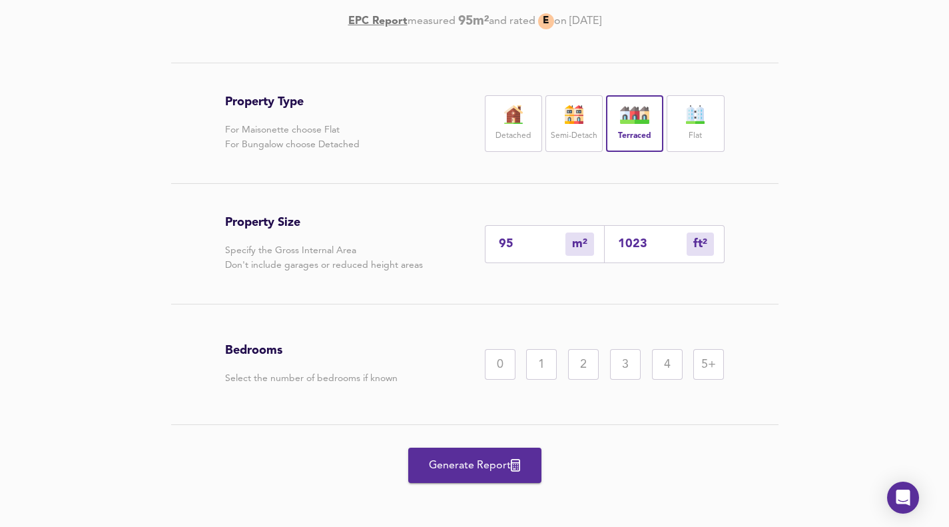
scroll to position [236, 0]
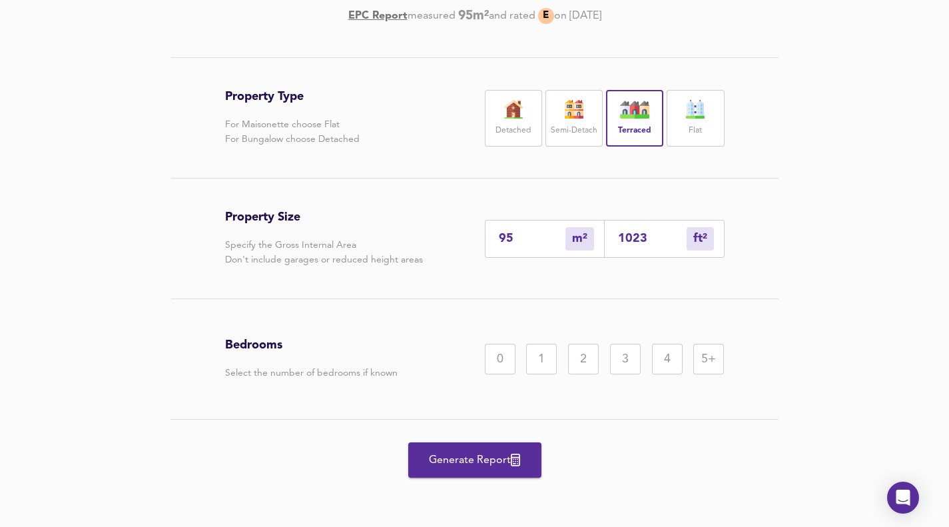
click at [591, 358] on div "2" at bounding box center [583, 359] width 31 height 31
click at [467, 463] on span "Generate Report" at bounding box center [474, 460] width 107 height 19
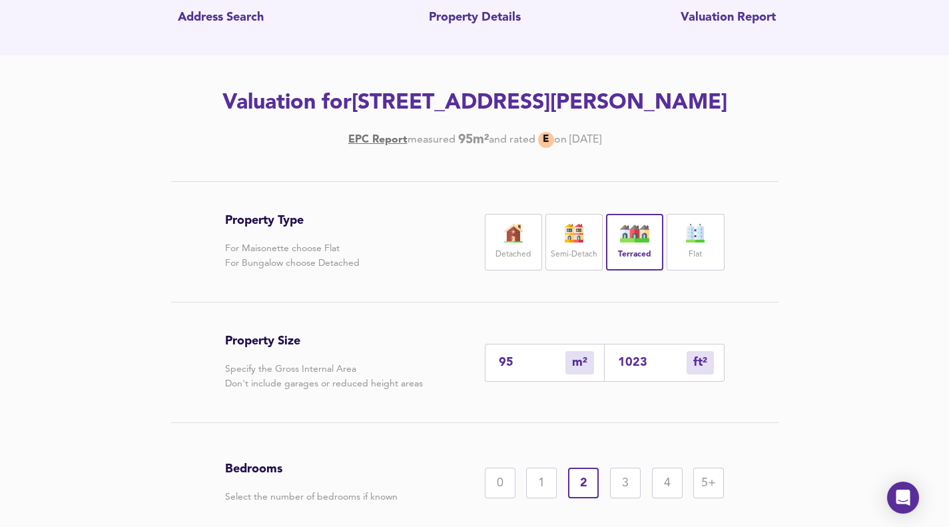
scroll to position [0, 0]
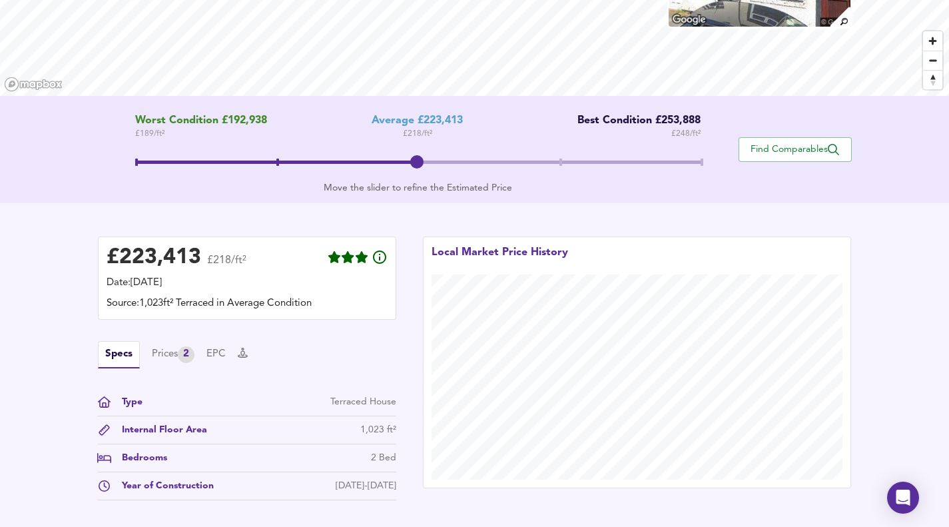
scroll to position [200, 0]
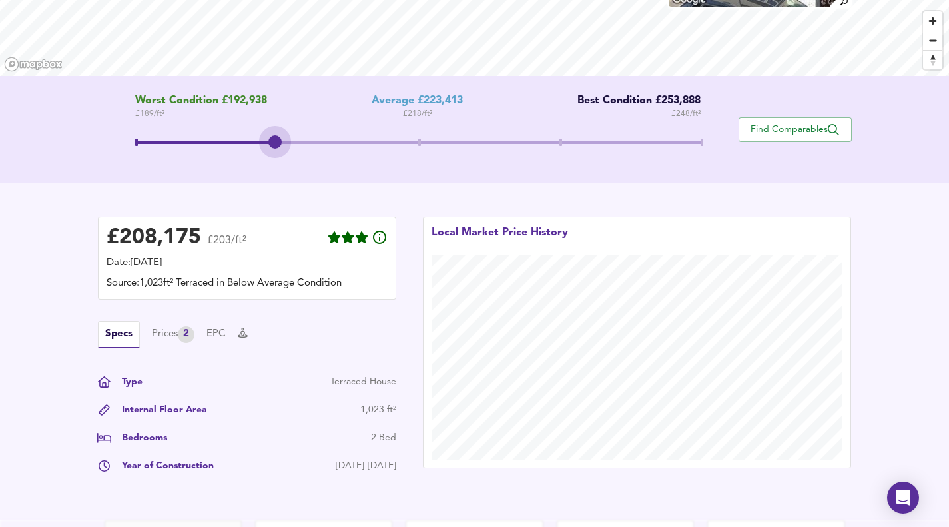
drag, startPoint x: 410, startPoint y: 141, endPoint x: 254, endPoint y: 142, distance: 156.5
click at [254, 142] on span at bounding box center [417, 143] width 565 height 33
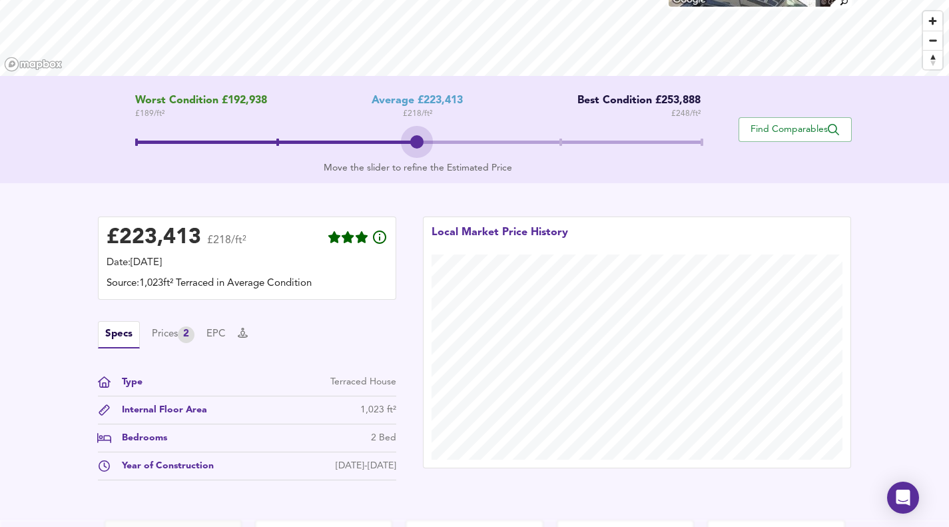
drag, startPoint x: 276, startPoint y: 140, endPoint x: 374, endPoint y: 150, distance: 98.3
click at [374, 150] on span at bounding box center [417, 143] width 565 height 33
click at [277, 144] on span at bounding box center [417, 143] width 565 height 33
click at [562, 140] on span at bounding box center [417, 143] width 565 height 33
click at [702, 138] on div "Worst Condition £192,938 £ 189 / ft² Average £223,413 £ 218 / ft² Best Conditio…" at bounding box center [418, 130] width 641 height 70
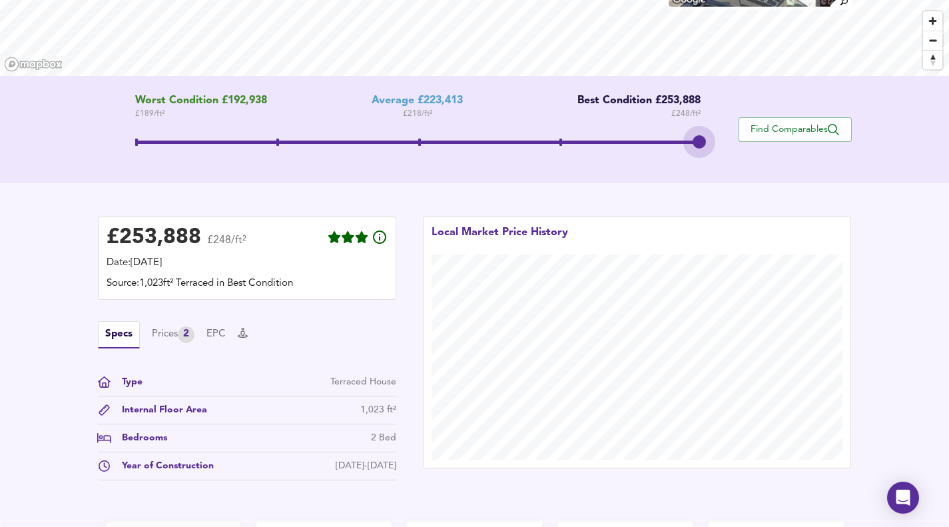
click at [700, 146] on span at bounding box center [417, 143] width 565 height 33
click at [560, 144] on span at bounding box center [417, 143] width 565 height 33
click at [156, 334] on div "Prices 2" at bounding box center [173, 334] width 43 height 17
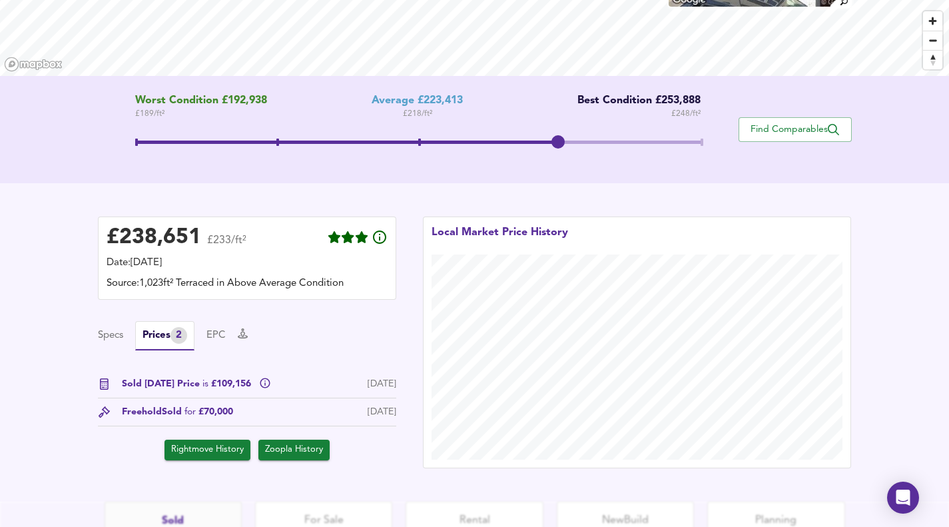
click at [103, 384] on icon at bounding box center [104, 383] width 9 height 11
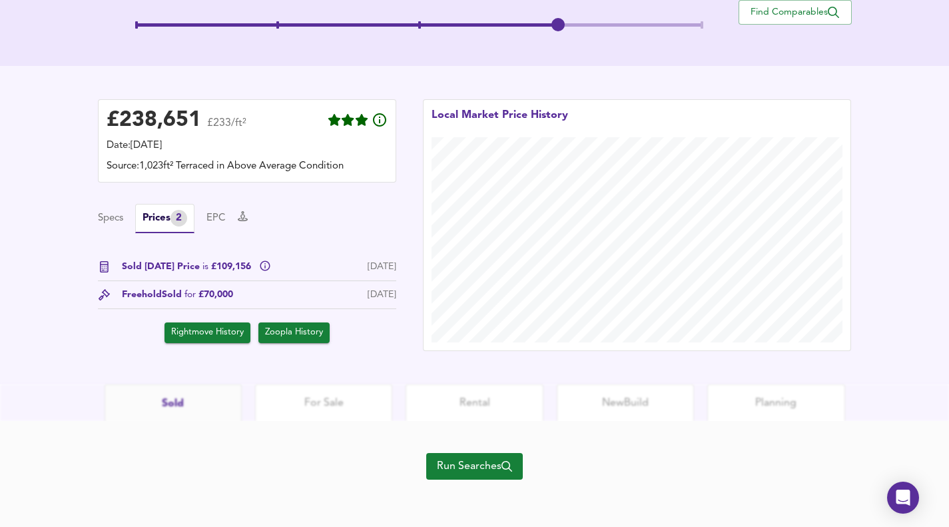
scroll to position [317, 0]
click at [207, 340] on span "Rightmove History" at bounding box center [207, 332] width 73 height 15
click at [284, 330] on span "Zoopla History" at bounding box center [294, 332] width 58 height 15
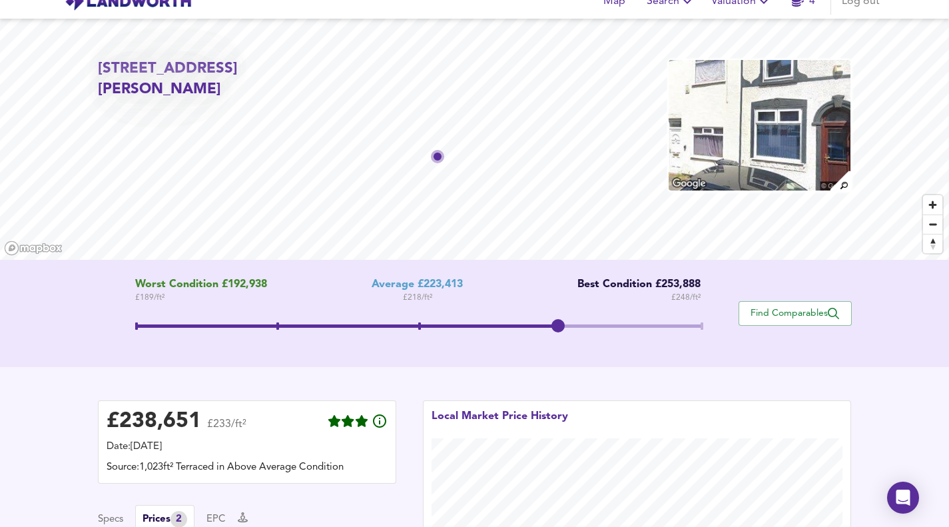
scroll to position [0, 0]
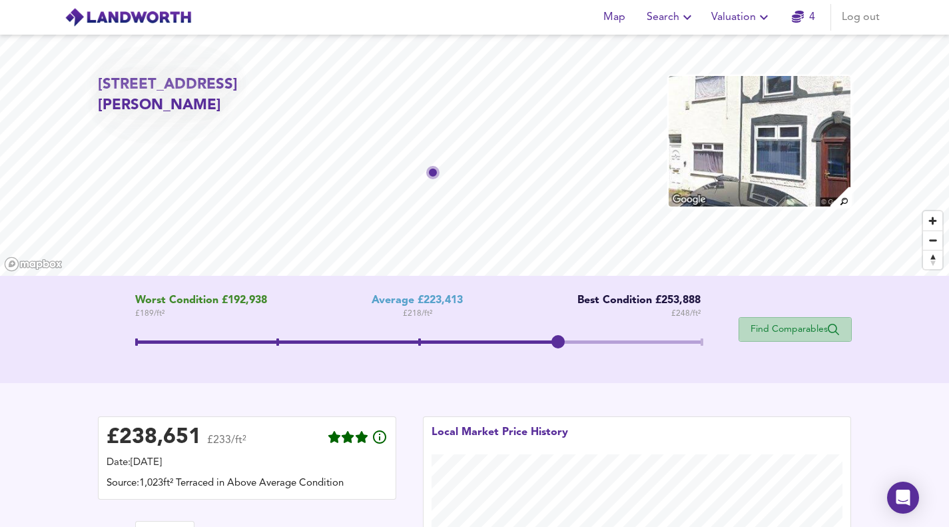
click at [798, 327] on span "Find Comparables" at bounding box center [795, 329] width 99 height 13
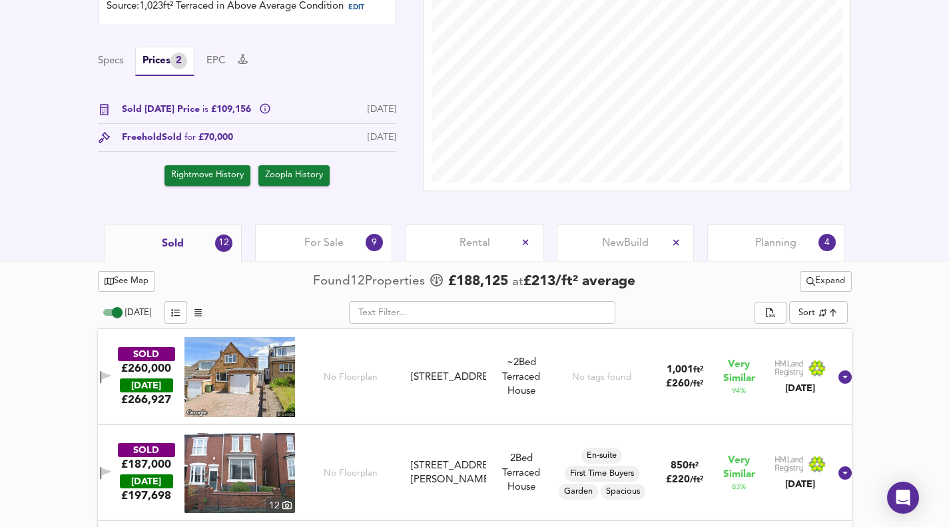
scroll to position [466, 0]
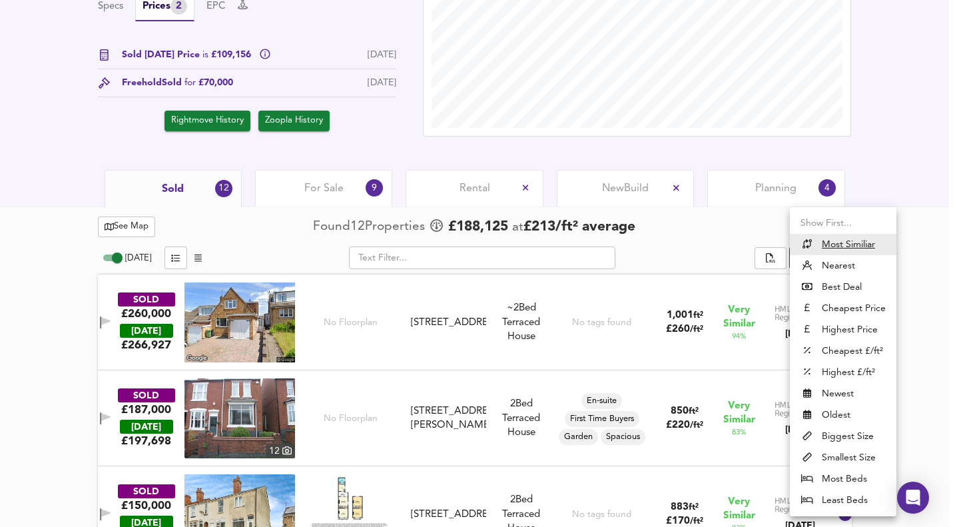
click at [840, 263] on li "Nearest" at bounding box center [843, 265] width 107 height 21
type input "distancetocenter"
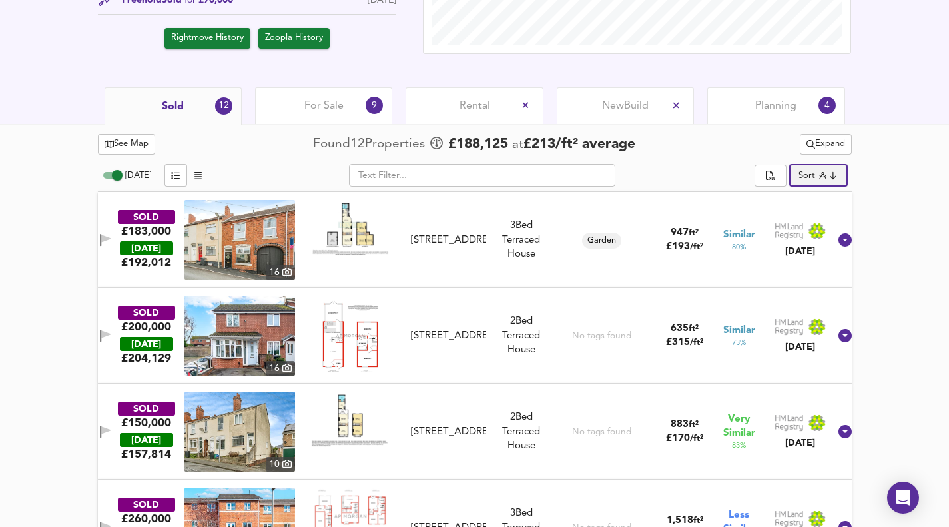
scroll to position [533, 0]
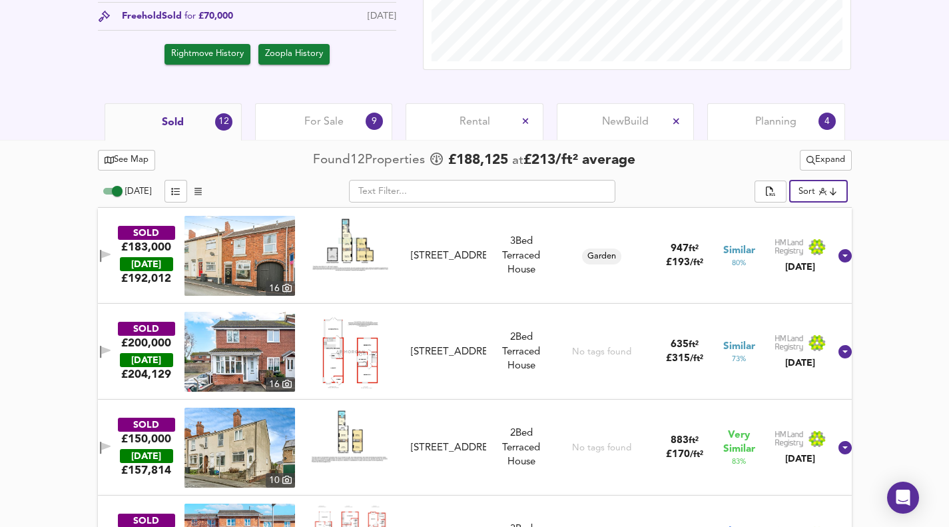
click at [377, 184] on input "text" at bounding box center [482, 191] width 266 height 23
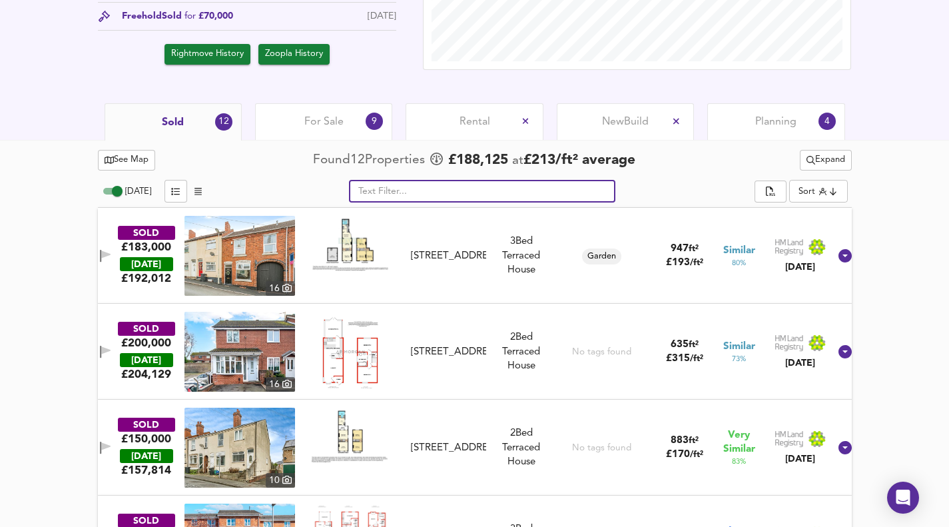
click at [378, 194] on input "text" at bounding box center [482, 191] width 266 height 23
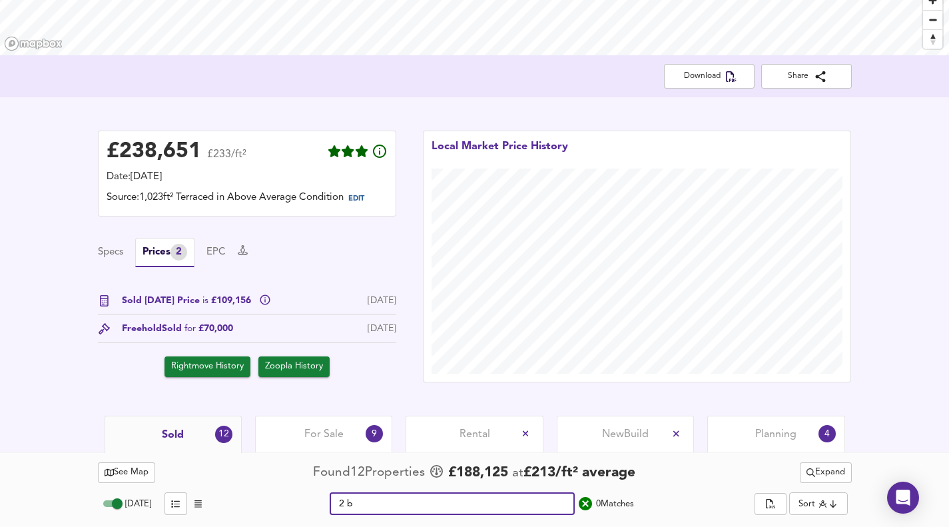
scroll to position [220, 0]
type input "2 bed"
drag, startPoint x: 388, startPoint y: 495, endPoint x: 295, endPoint y: 487, distance: 93.0
click at [299, 492] on div "2 bed ​ 0 Match es" at bounding box center [482, 503] width 545 height 23
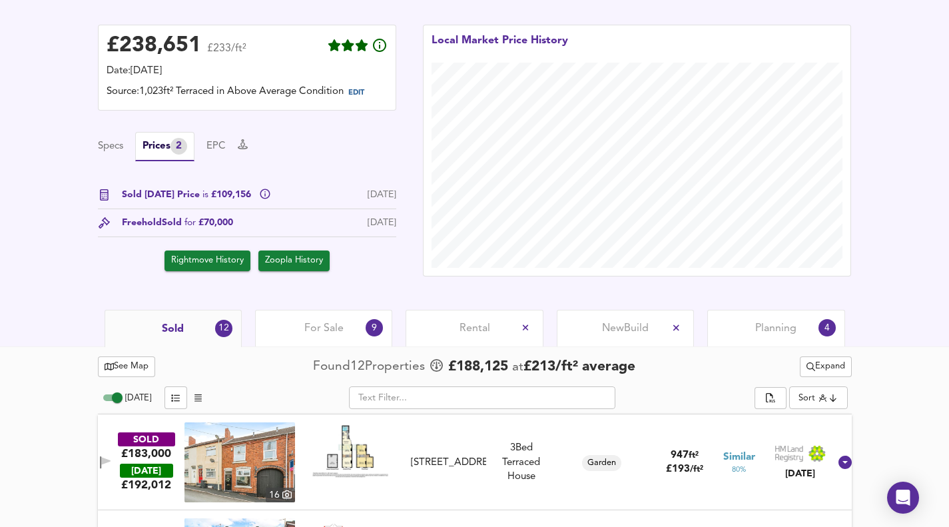
scroll to position [306, 0]
